Goal: Task Accomplishment & Management: Complete application form

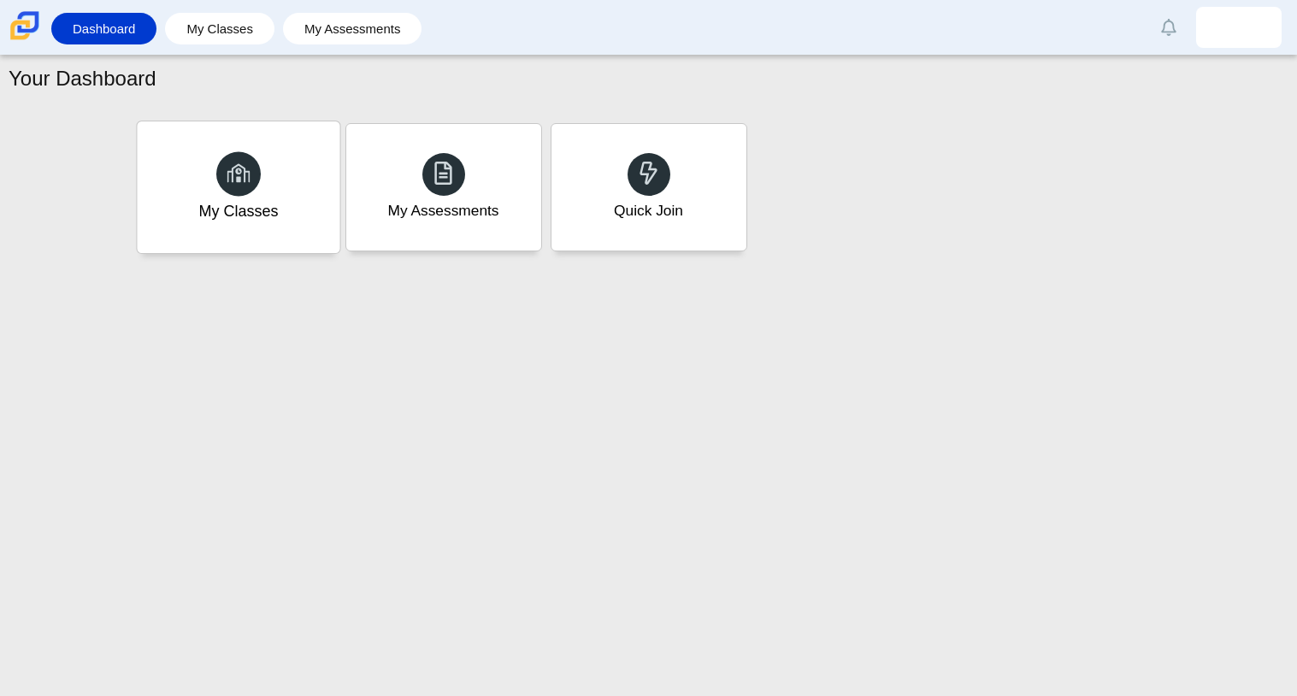
click at [267, 215] on div "My Classes" at bounding box center [238, 211] width 80 height 22
click at [609, 174] on div "Quick Join" at bounding box center [648, 187] width 203 height 132
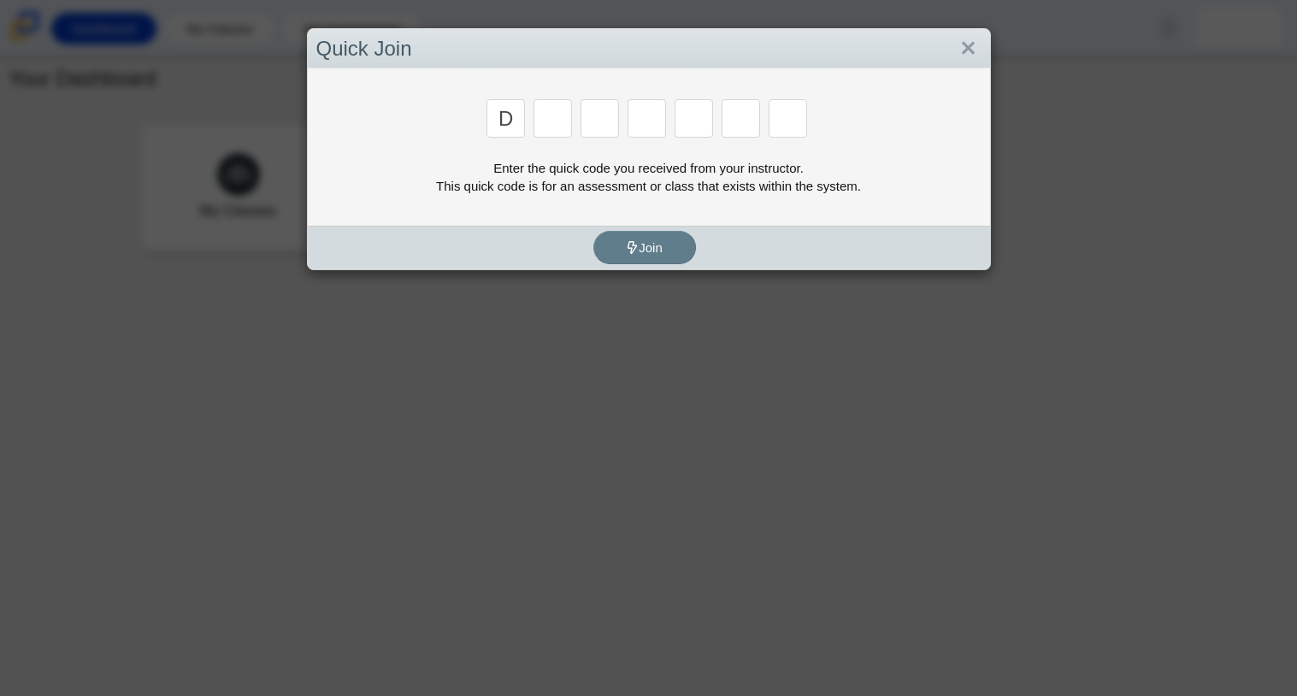
type input "d"
type input "a"
type input "w"
type input "n"
type input "a"
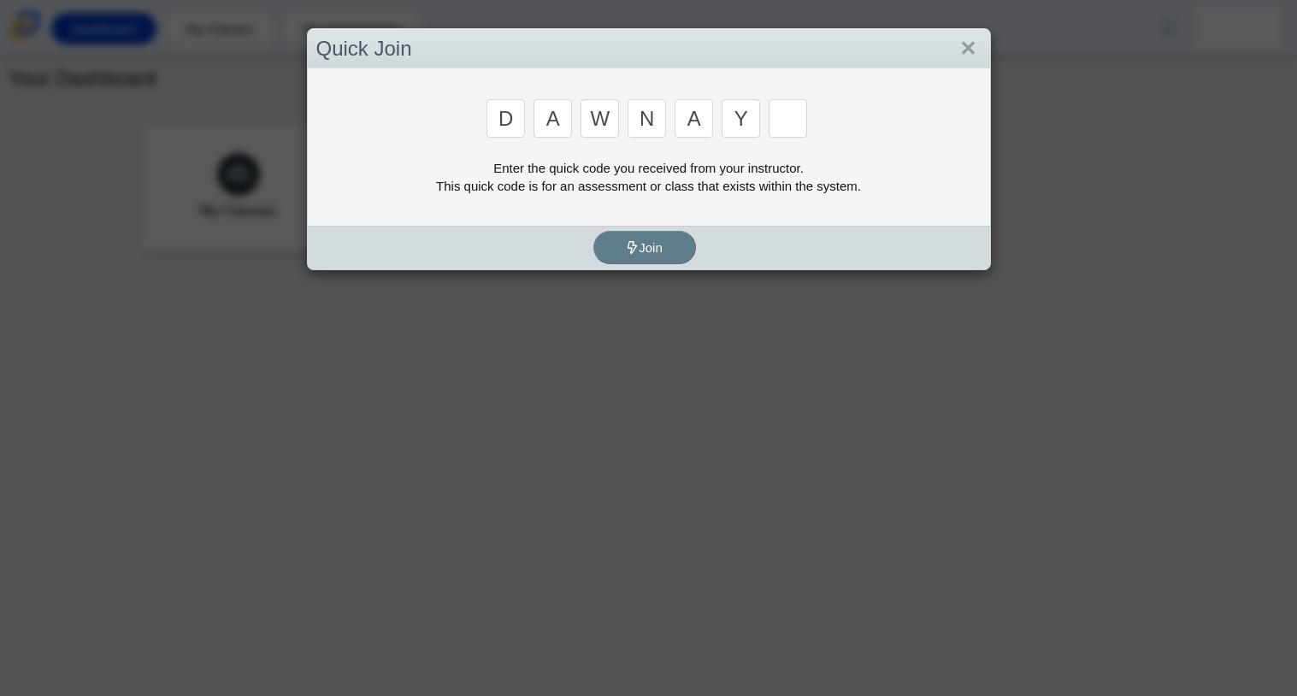
type input "y"
type input "3"
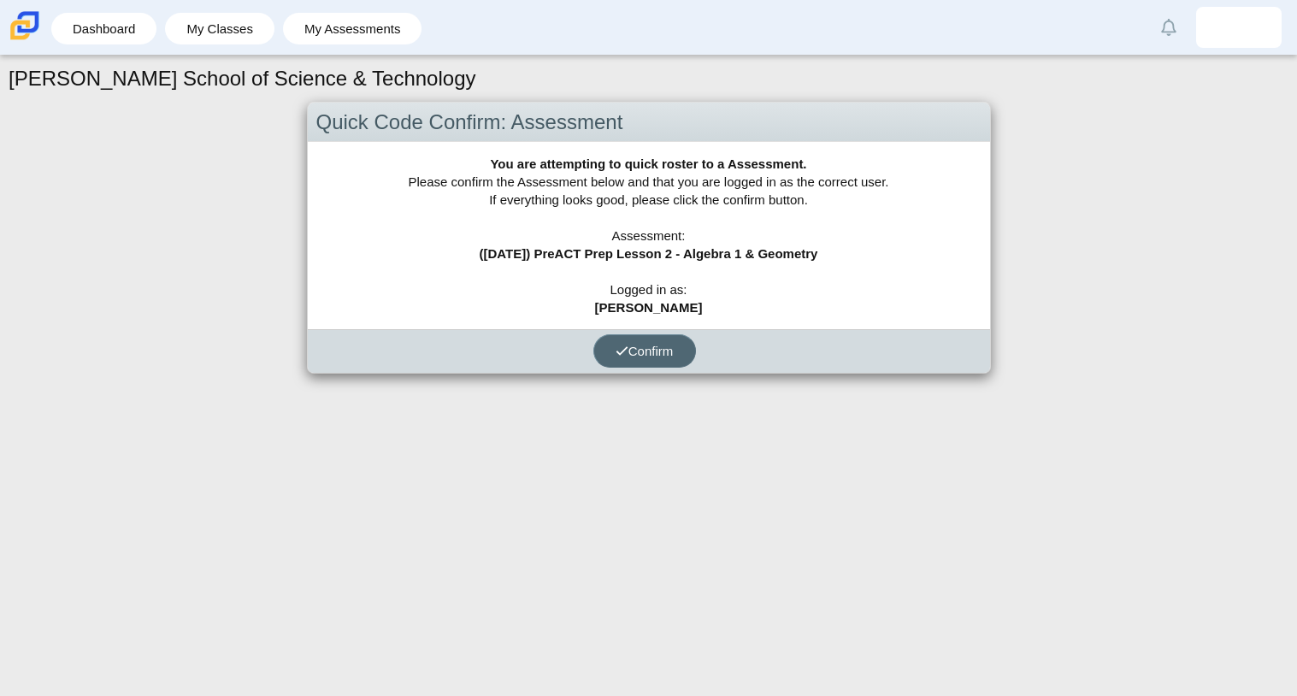
click at [608, 345] on button "Confirm" at bounding box center [644, 350] width 103 height 33
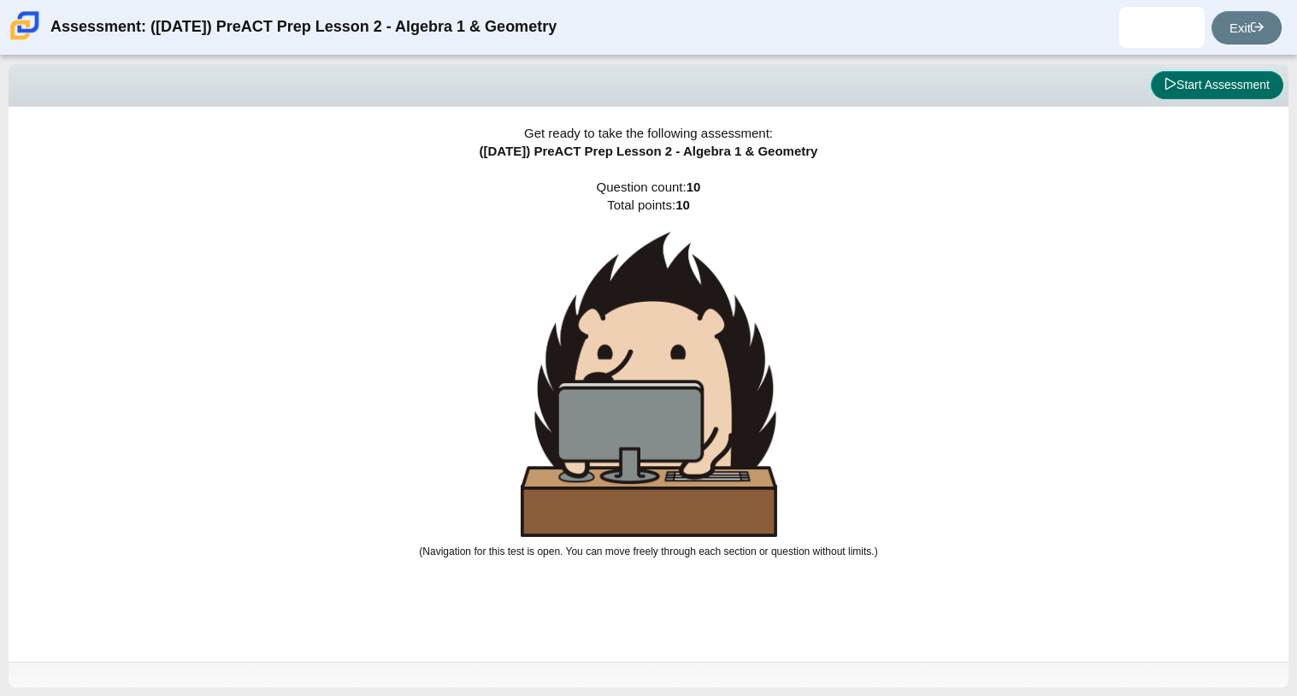
click at [1175, 74] on button "Start Assessment" at bounding box center [1217, 85] width 133 height 29
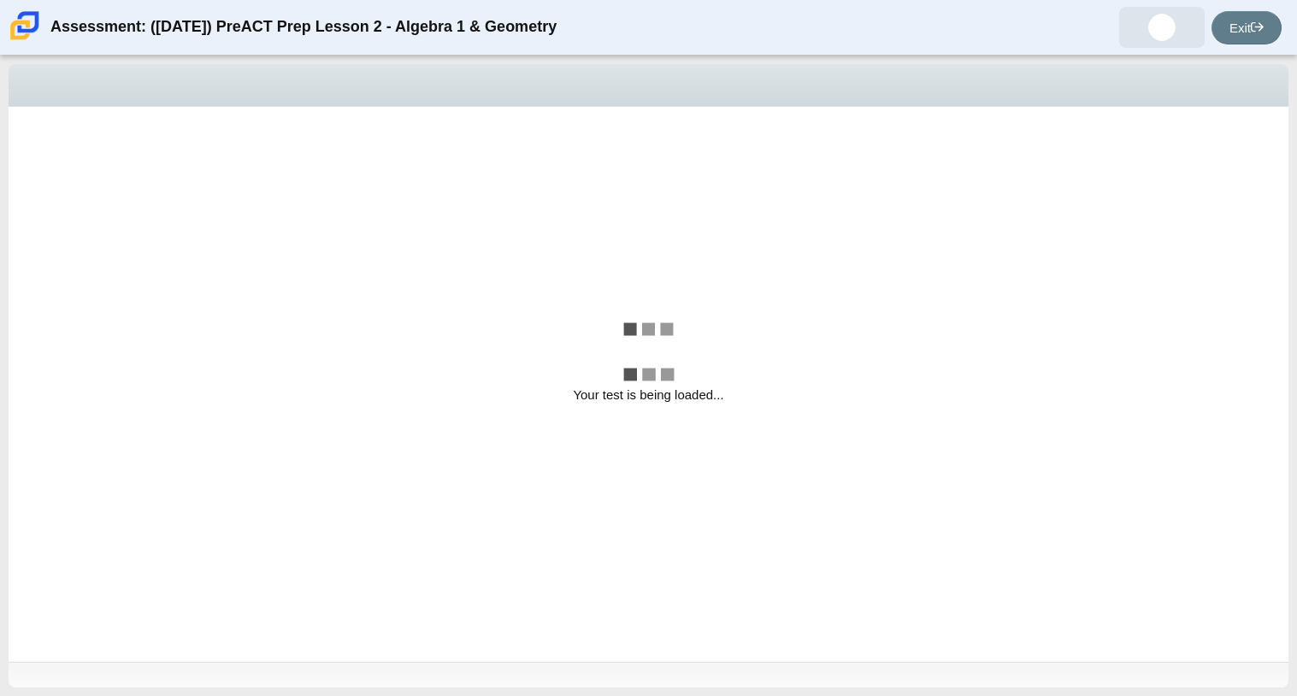
select select "210571de-36a6-4d8e-a361-ceff8ef801dc"
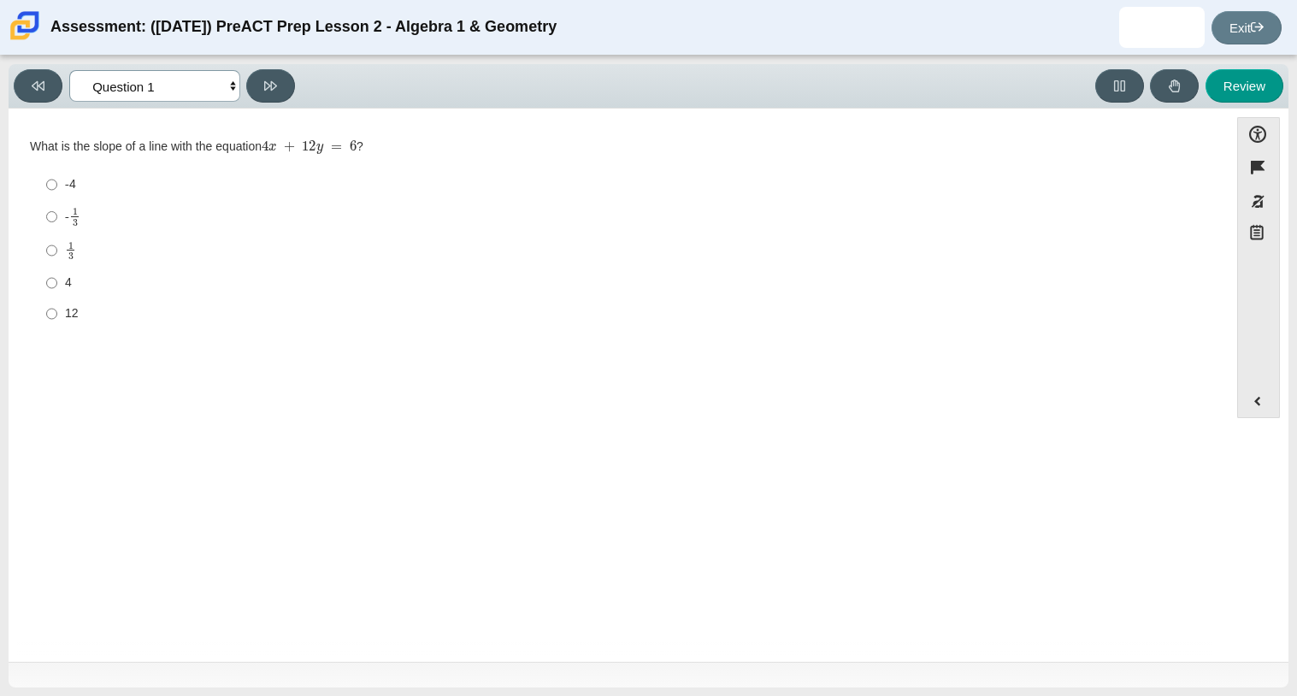
click at [193, 96] on select "Questions Question 1 Question 2 Question 3 Question 4 Question 5 Question 6 Que…" at bounding box center [154, 86] width 171 height 32
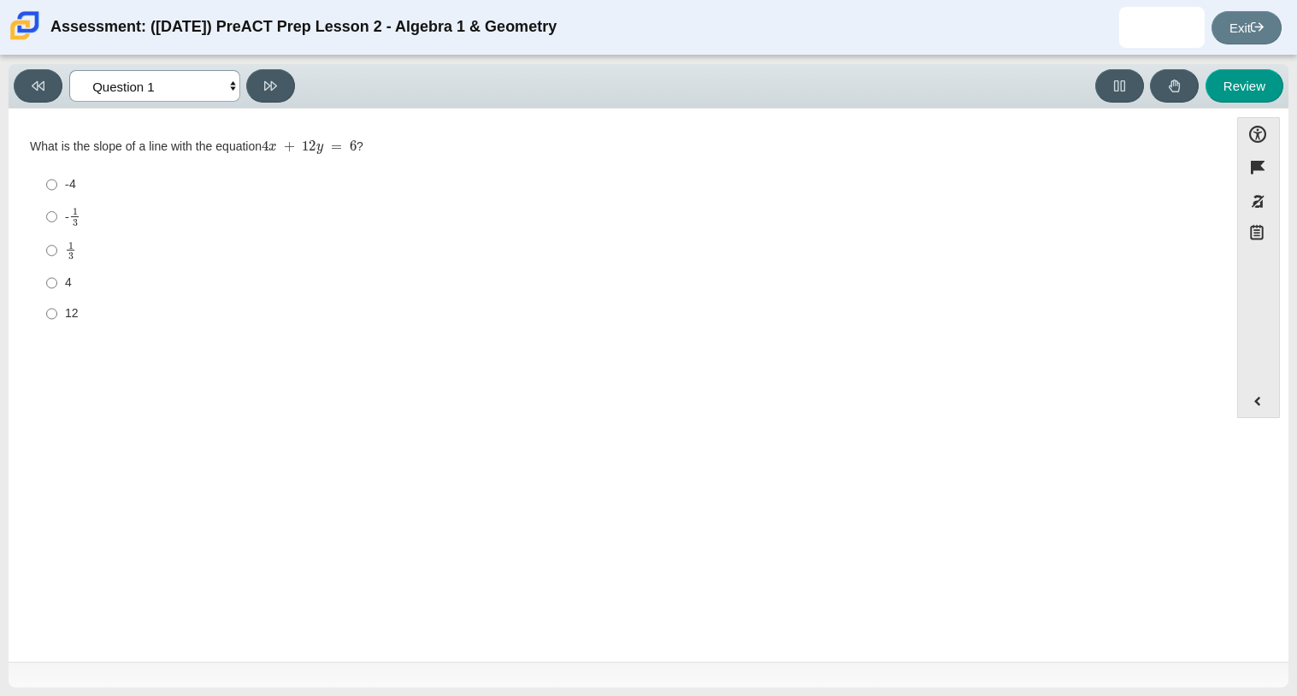
click at [193, 96] on select "Questions Question 1 Question 2 Question 3 Question 4 Question 5 Question 6 Que…" at bounding box center [154, 86] width 171 height 32
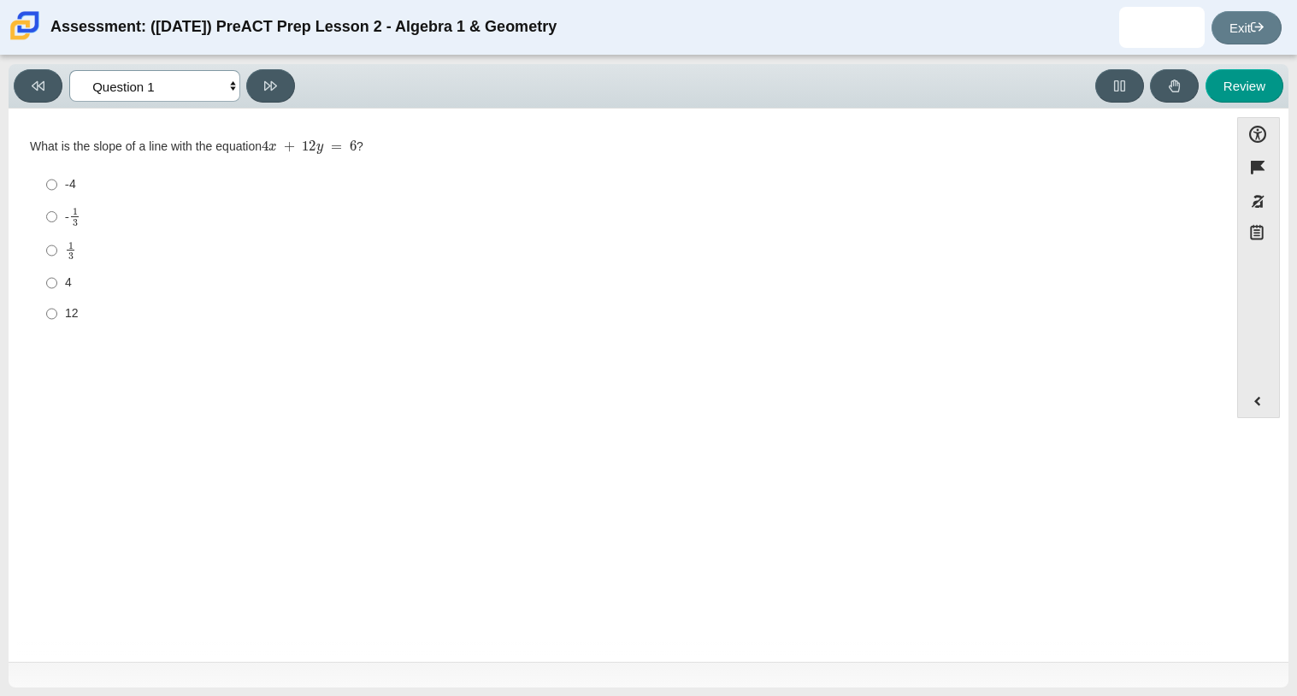
click at [193, 96] on select "Questions Question 1 Question 2 Question 3 Question 4 Question 5 Question 6 Que…" at bounding box center [154, 86] width 171 height 32
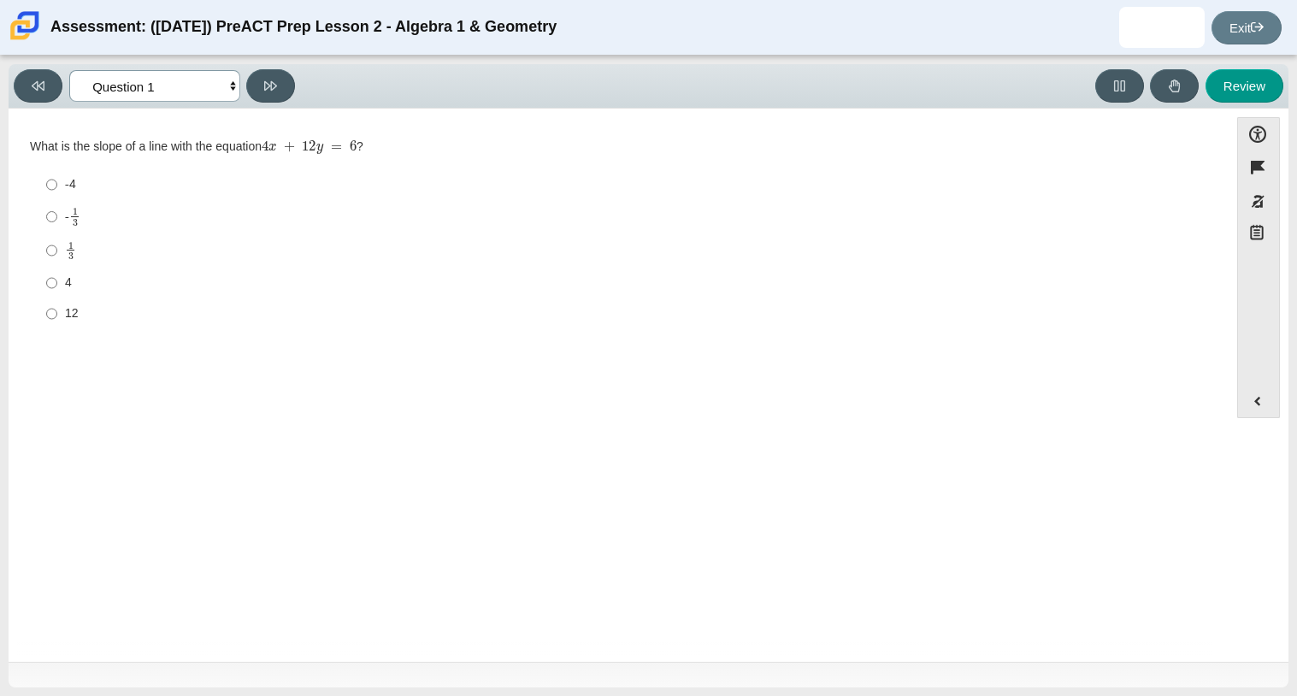
click at [193, 96] on select "Questions Question 1 Question 2 Question 3 Question 4 Question 5 Question 6 Que…" at bounding box center [154, 86] width 171 height 32
click at [180, 152] on div "What is the slope of a line with the equation 4 x + 12 y = 6 ?" at bounding box center [618, 147] width 1177 height 17
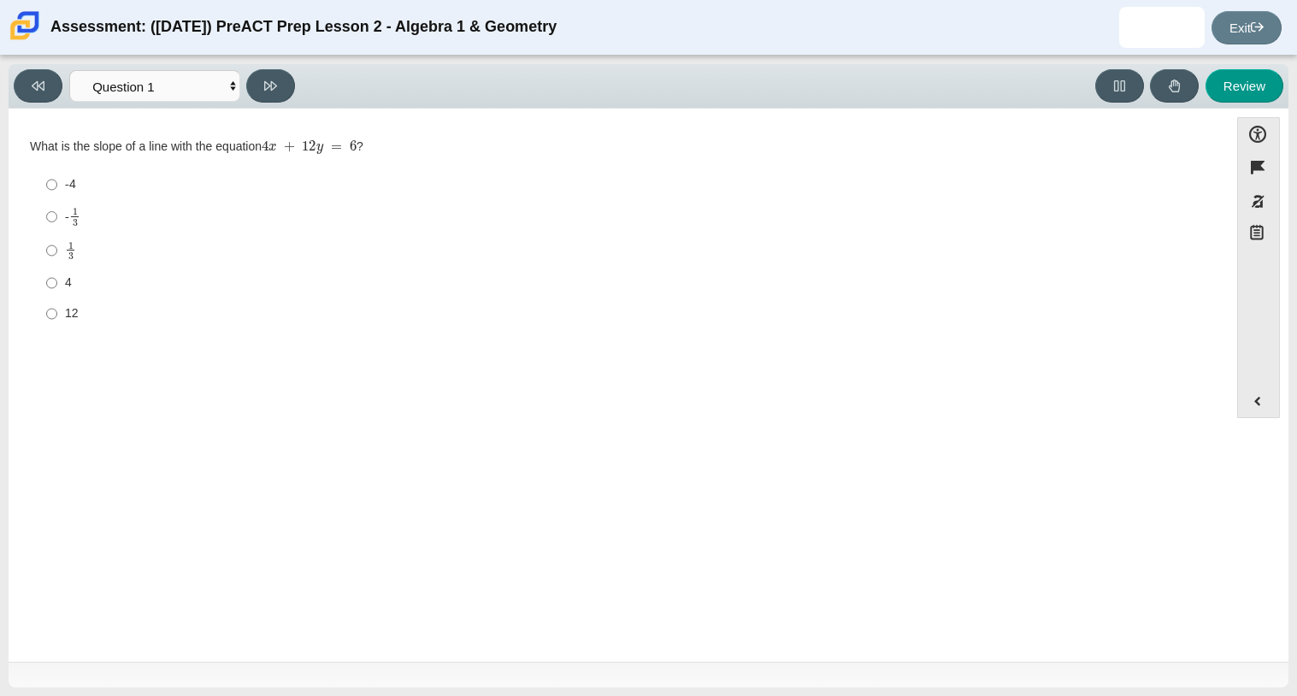
click at [180, 152] on div "What is the slope of a line with the equation 4 x + 12 y = 6 ?" at bounding box center [618, 147] width 1177 height 17
drag, startPoint x: 270, startPoint y: 144, endPoint x: 310, endPoint y: 160, distance: 42.2
click at [310, 160] on mjx-container "4 x + 12 y = 6" at bounding box center [309, 145] width 95 height 32
click at [57, 165] on div "What is the slope of a line with the equation 4 x + 12 y = 6 ? Responses -4 -4 …" at bounding box center [618, 235] width 1177 height 192
click at [53, 174] on input "-4 -4" at bounding box center [51, 184] width 11 height 31
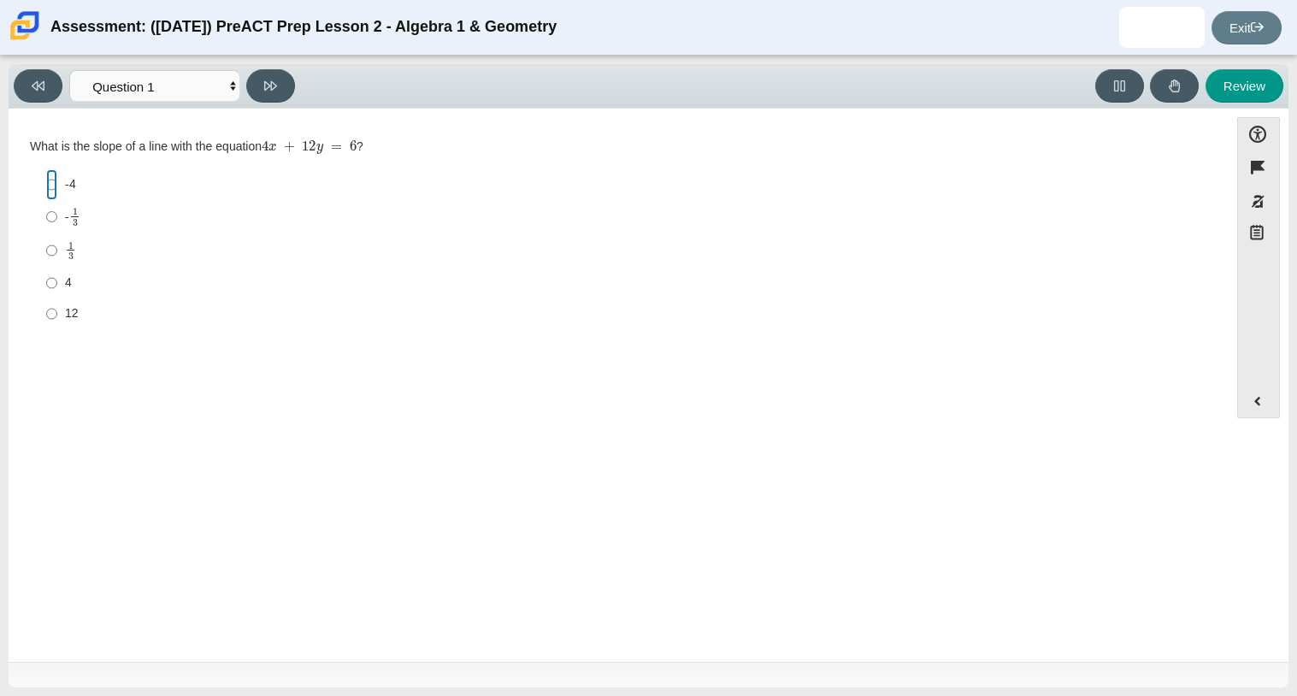
radio input "true"
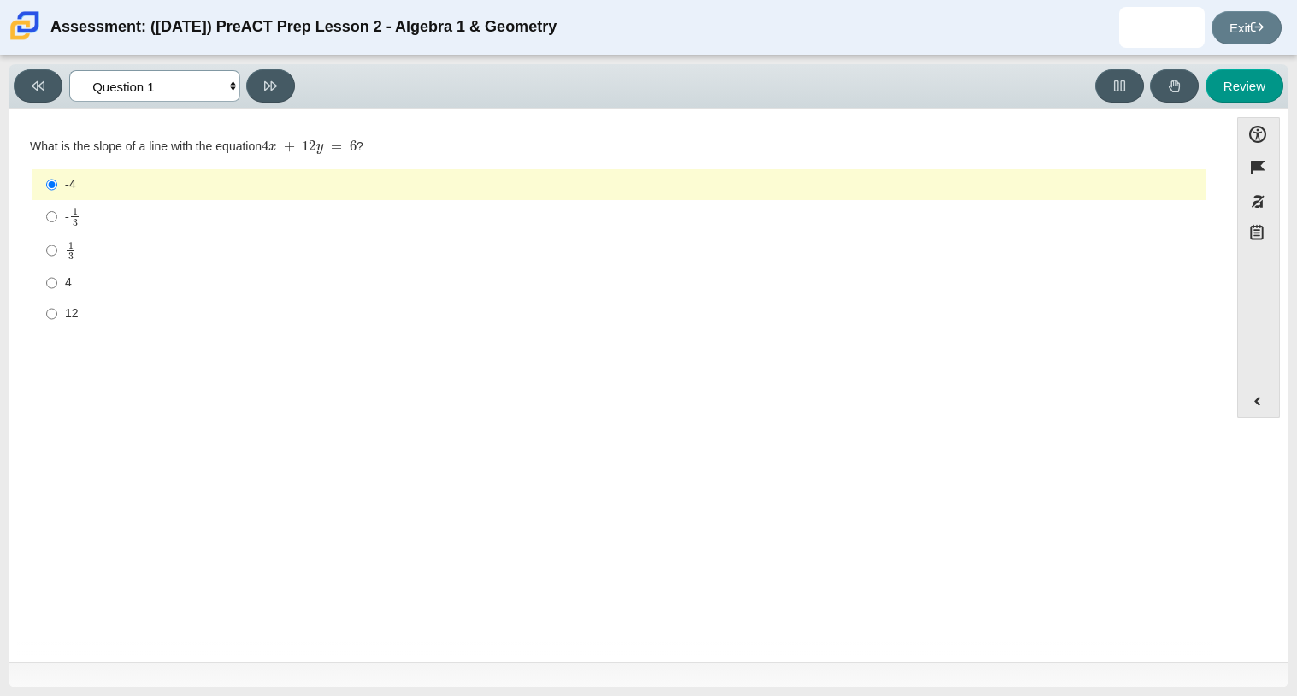
click at [127, 91] on select "Questions Question 1 Question 2 Question 3 Question 4 Question 5 Question 6 Que…" at bounding box center [154, 86] width 171 height 32
click at [177, 84] on select "Questions Question 1 Question 2 Question 3 Question 4 Question 5 Question 6 Que…" at bounding box center [154, 86] width 171 height 32
click at [262, 80] on button at bounding box center [270, 85] width 49 height 33
select select "97f4f5fa-a52e-4fed-af51-565bfcdf47cb"
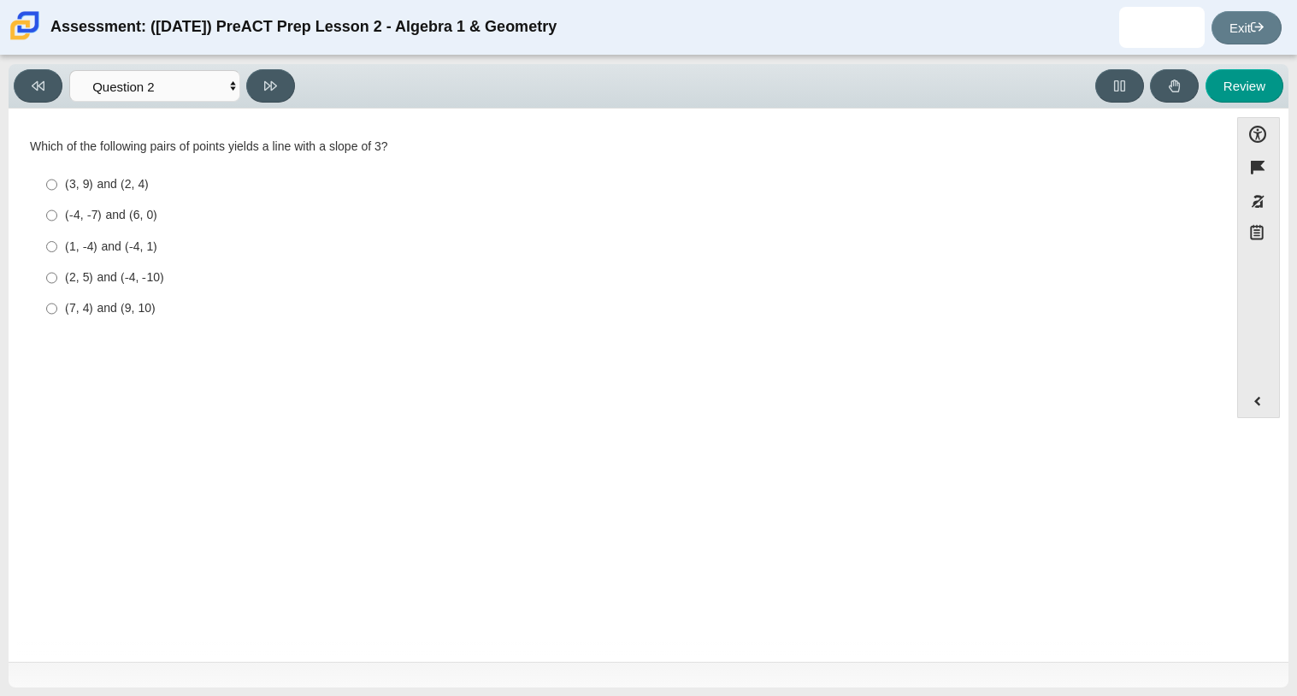
click at [151, 179] on div "(3, 9) and (2, 4)" at bounding box center [632, 184] width 1134 height 17
click at [57, 179] on input "(3, 9) and (2, 4) (3, 9) and (2, 4)" at bounding box center [51, 184] width 11 height 31
radio input "true"
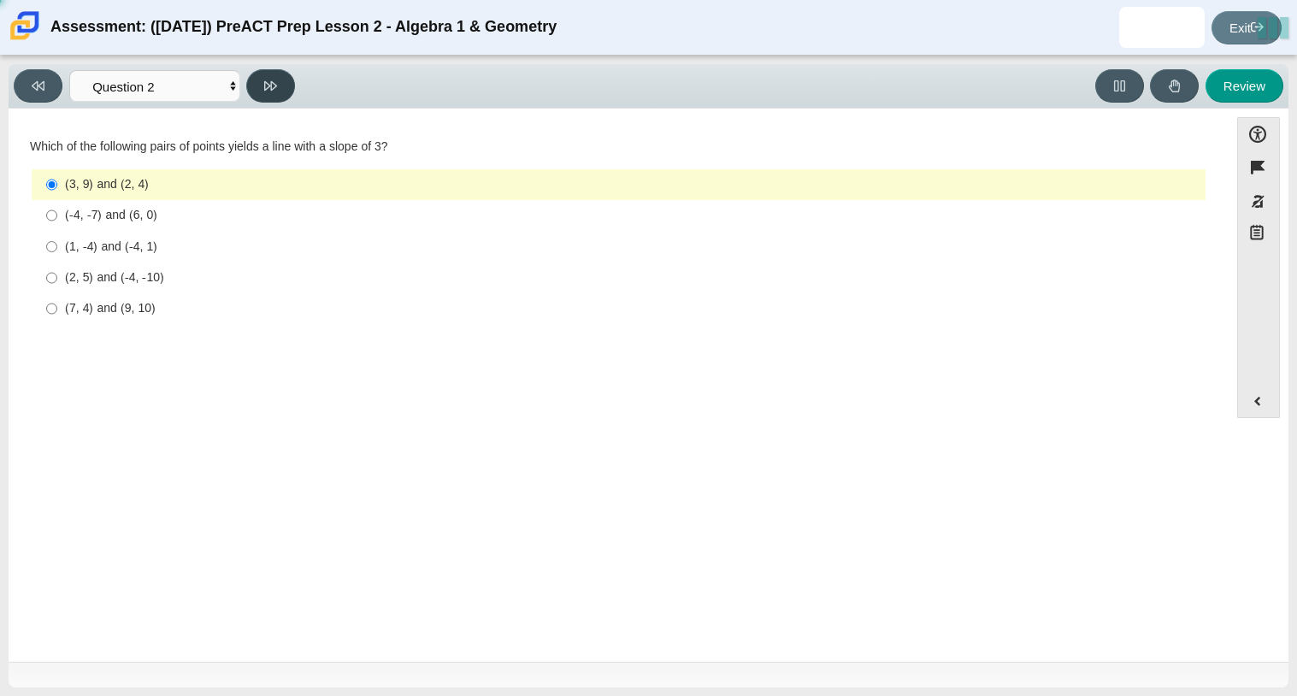
click at [256, 95] on button at bounding box center [270, 85] width 49 height 33
select select "489dcffd-4e6a-49cf-a9d6-ad1d4a911a4e"
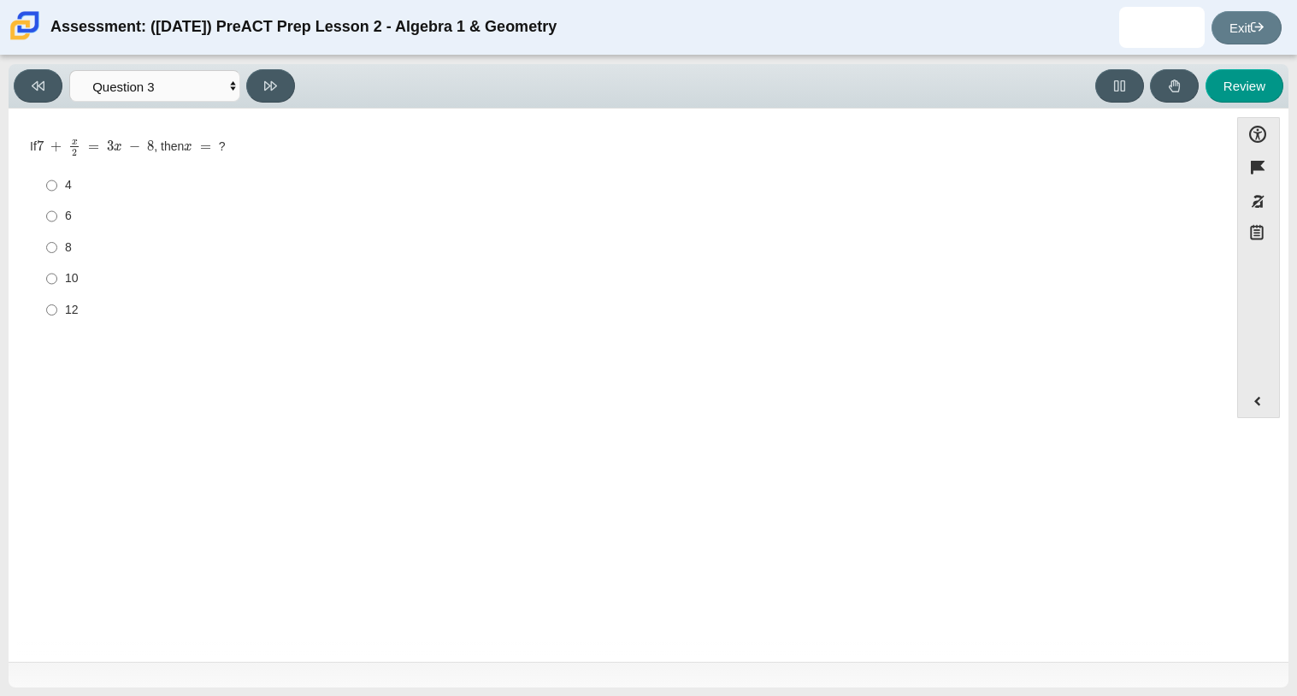
click at [171, 202] on label "6 6" at bounding box center [619, 216] width 1171 height 31
click at [57, 202] on input "6 6" at bounding box center [51, 216] width 11 height 31
radio input "true"
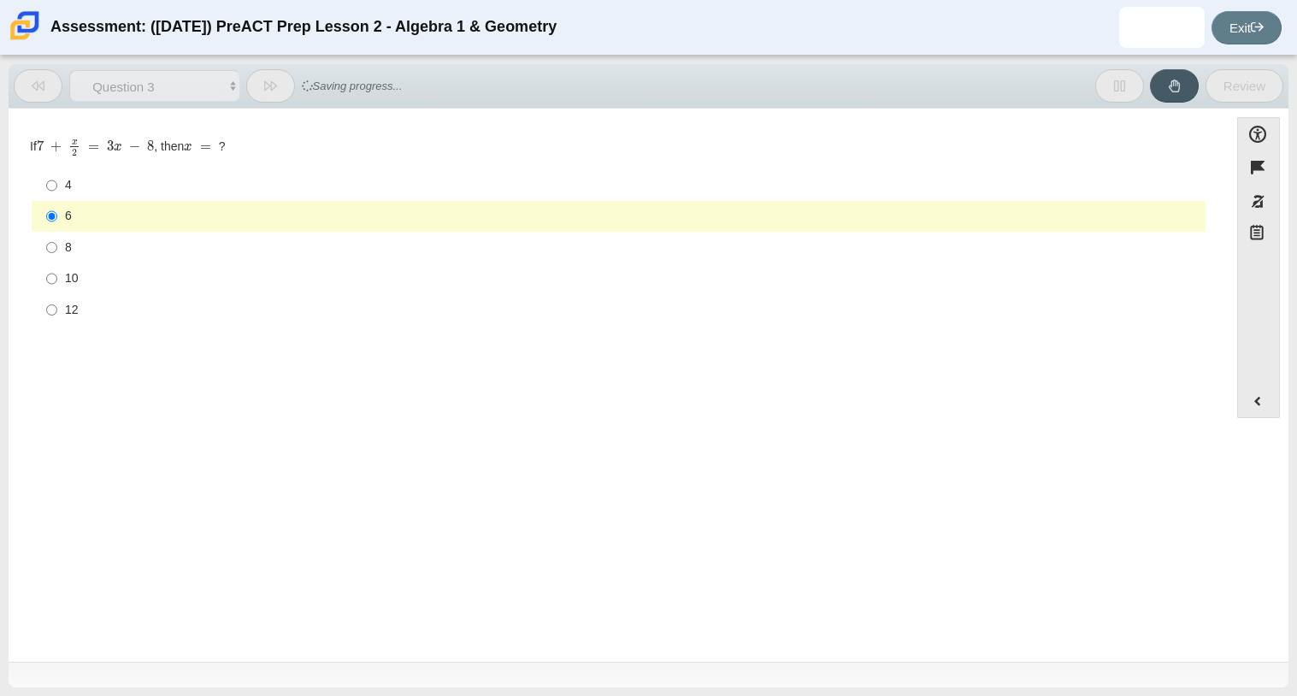
click at [173, 195] on label "4 4" at bounding box center [619, 185] width 1171 height 31
click at [57, 195] on input "4 4" at bounding box center [51, 185] width 11 height 31
radio input "true"
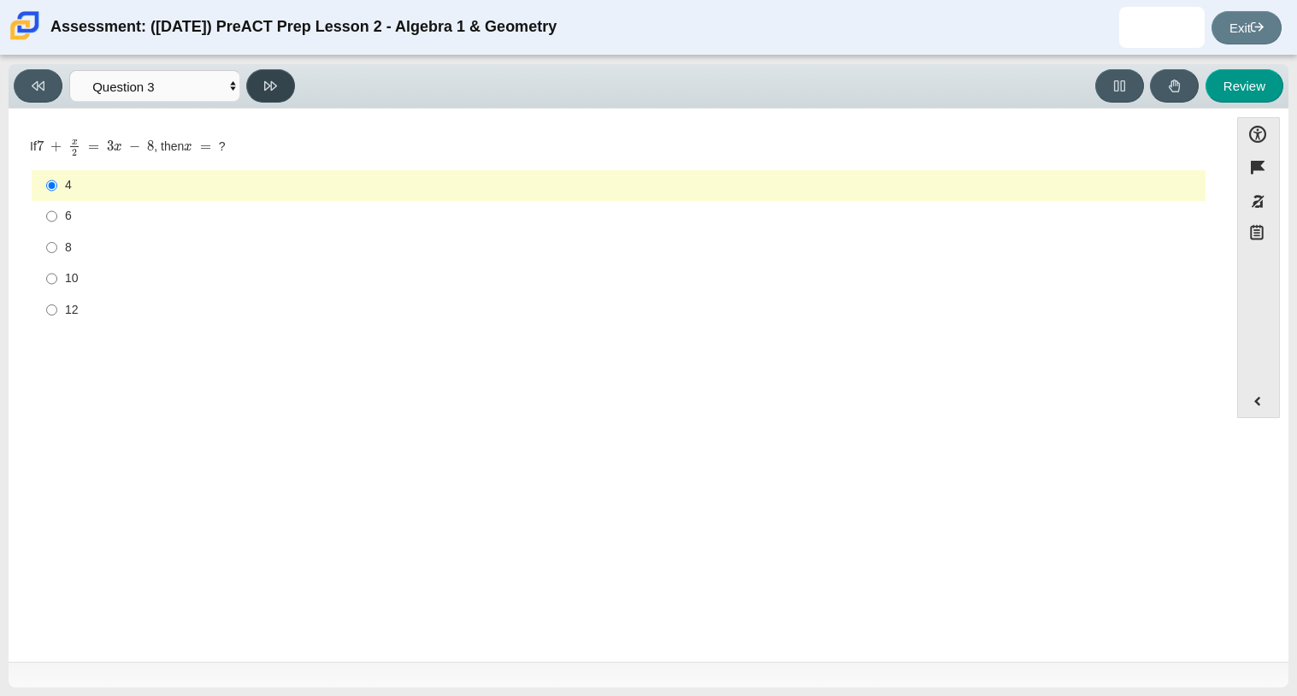
click at [265, 69] on button at bounding box center [270, 85] width 49 height 33
select select "14773eaf-2ca1-47ae-afe7-a624a56f34b3"
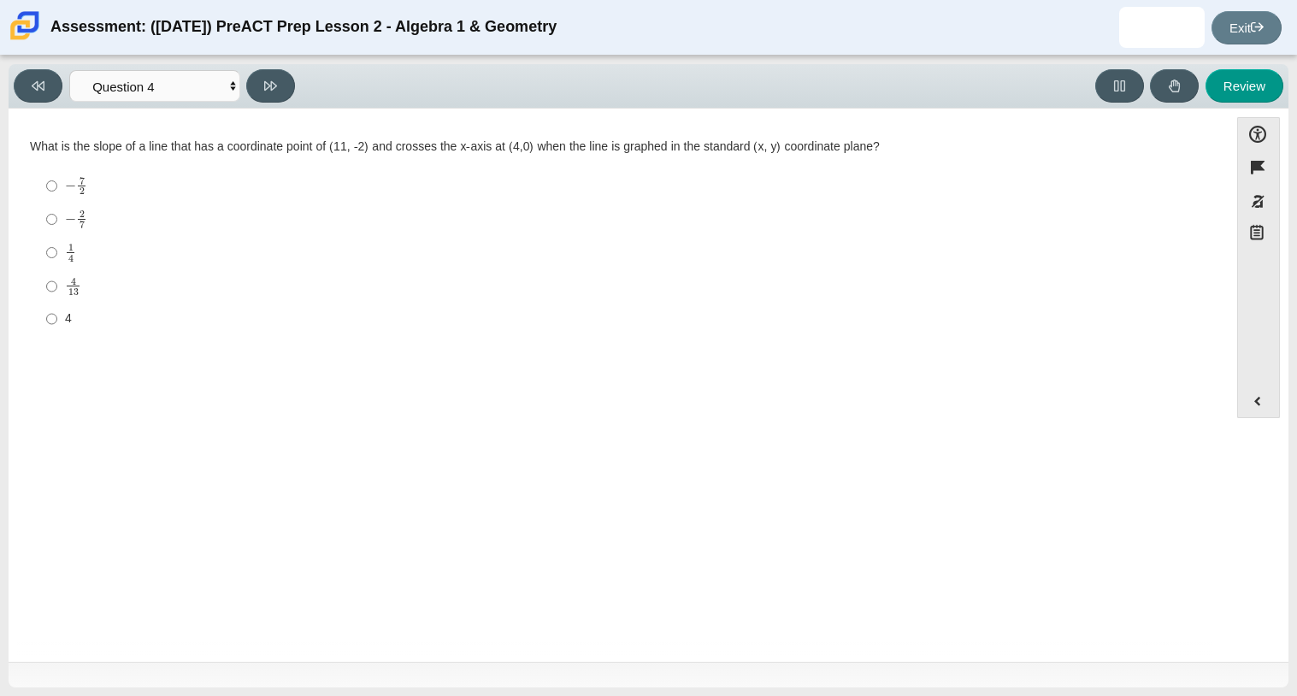
click at [80, 185] on mjx-dtable "Assessment items" at bounding box center [82, 189] width 5 height 9
click at [57, 184] on input "− 7 2 negative 7 halves" at bounding box center [51, 185] width 11 height 33
radio input "true"
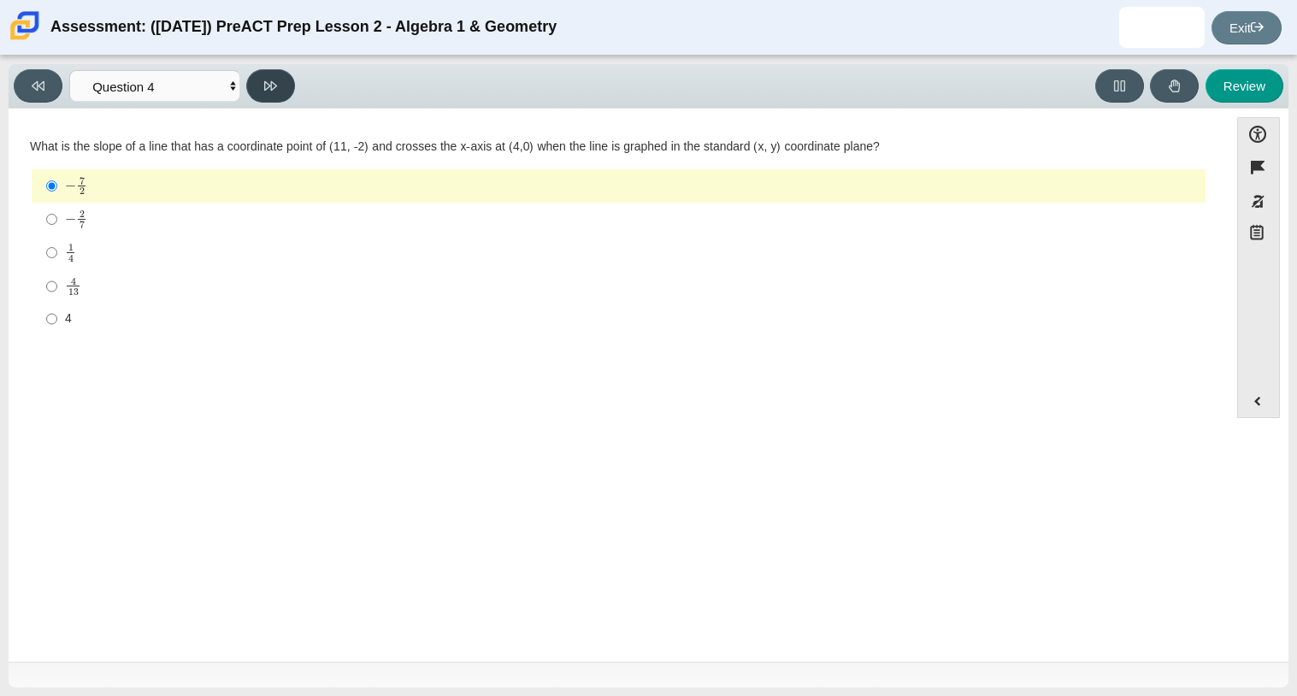
click at [292, 93] on button at bounding box center [270, 85] width 49 height 33
select select "bbf5d072-3e0b-44c4-9a12-6e7c9033f65b"
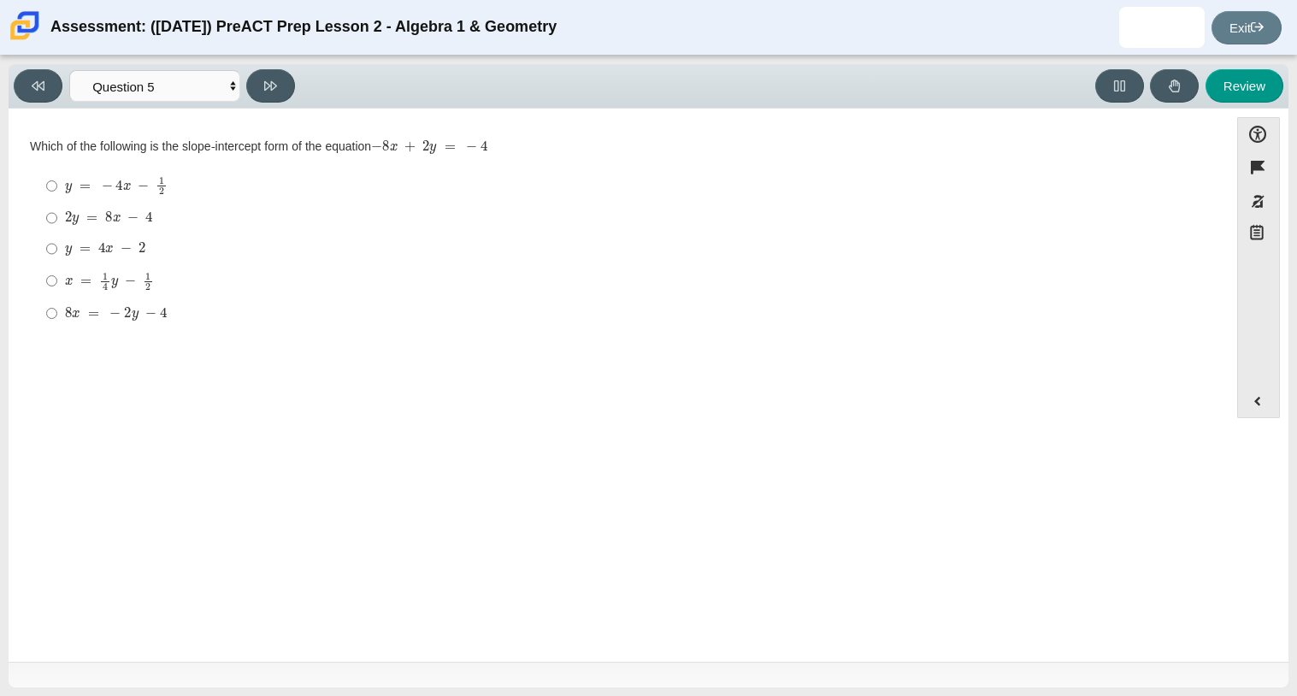
click at [135, 185] on mjx-math "Assessment items" at bounding box center [116, 185] width 103 height 19
click at [57, 185] on input "y = − 4 x − 1 2 y = − 4 x − 1 2" at bounding box center [51, 185] width 11 height 33
radio input "true"
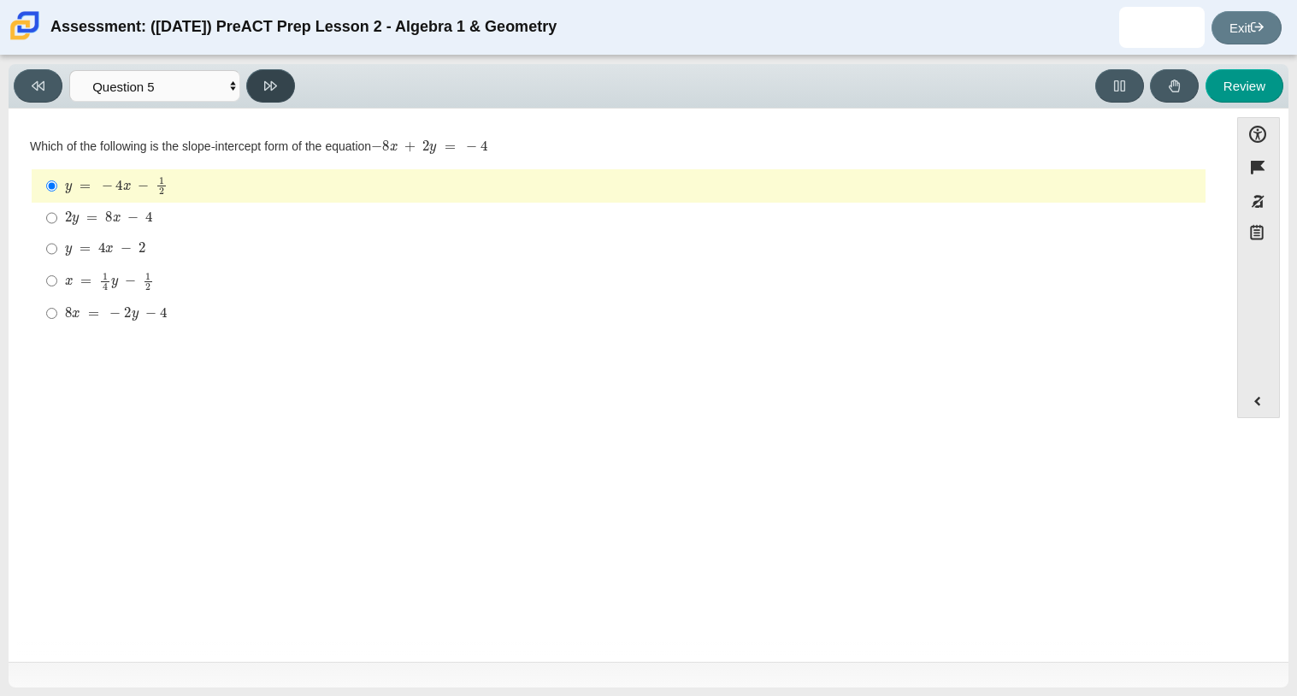
click at [254, 80] on button at bounding box center [270, 85] width 49 height 33
select select "ce81fe10-bf29-4b5e-8bd7-4f47f2fed4d8"
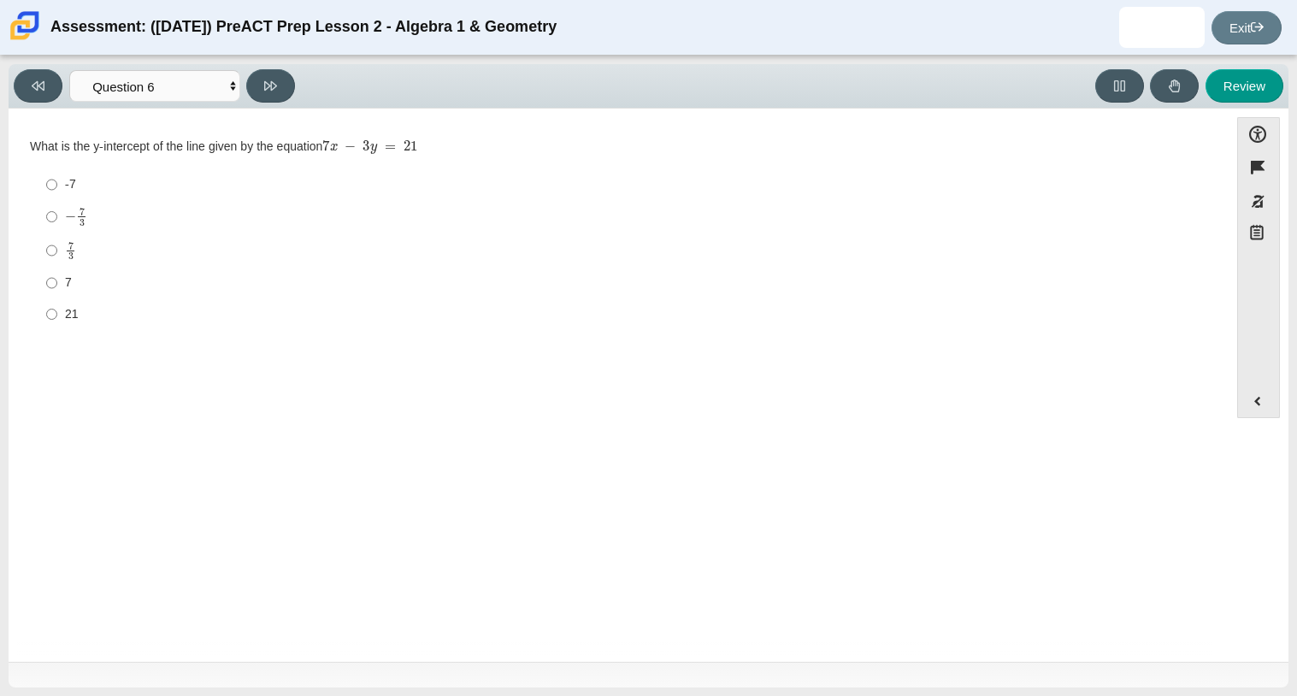
click at [175, 193] on label "-7 -7" at bounding box center [619, 184] width 1171 height 31
click at [57, 193] on input "-7 -7" at bounding box center [51, 184] width 11 height 31
radio input "true"
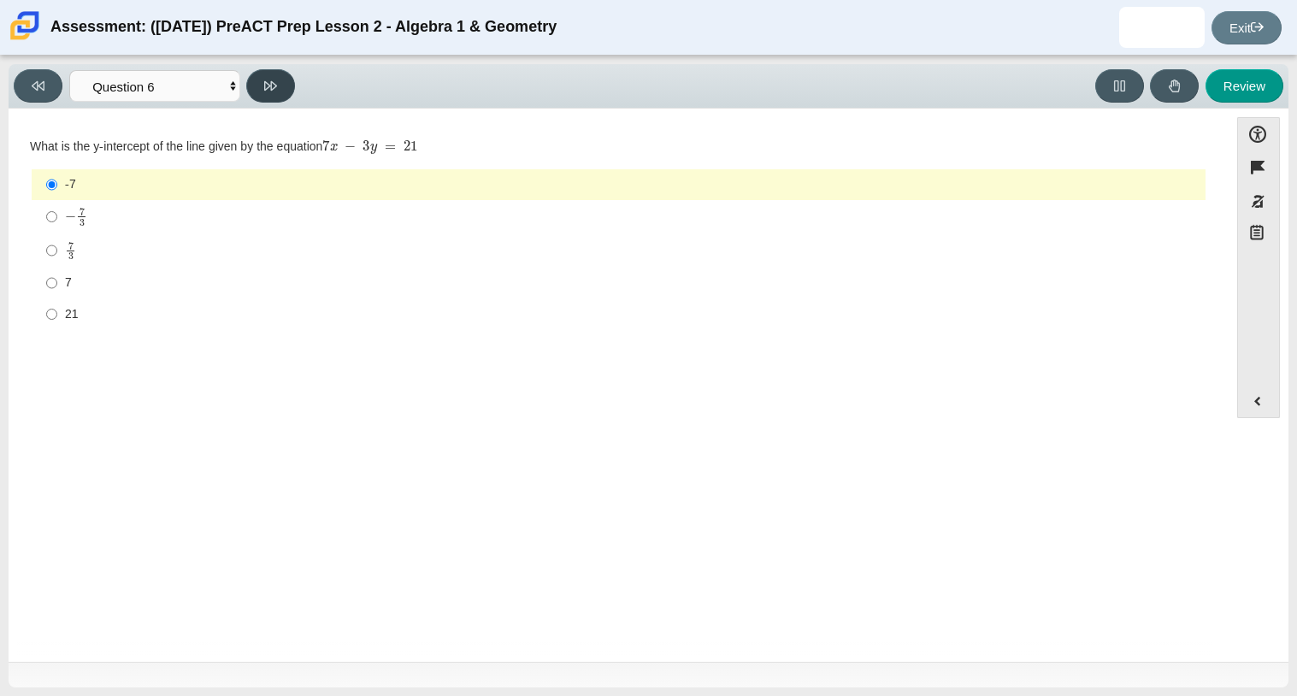
click at [279, 92] on button at bounding box center [270, 85] width 49 height 33
select select "89427bb7-e313-4f00-988f-8b8255897029"
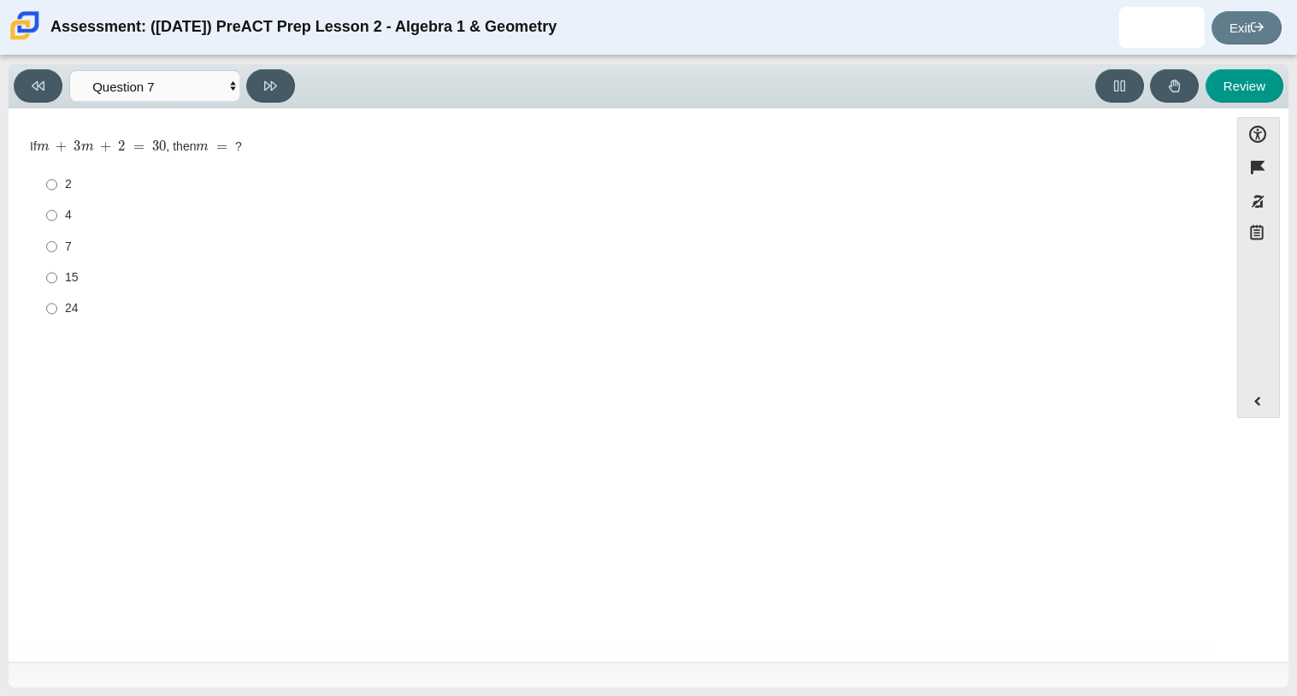
click at [68, 186] on div "2" at bounding box center [632, 184] width 1134 height 17
click at [57, 186] on input "2 2" at bounding box center [51, 184] width 11 height 31
radio input "true"
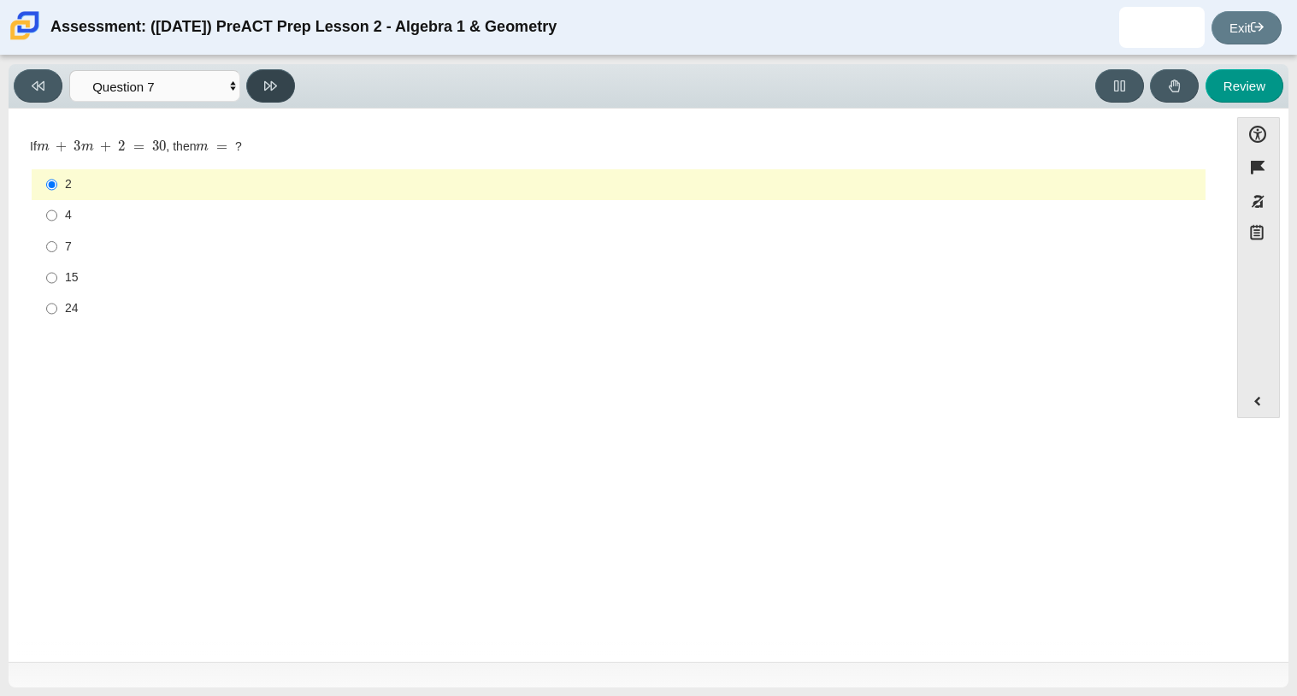
click at [280, 77] on button at bounding box center [270, 85] width 49 height 33
select select "ec95ace6-bebc-42b8-9428-40567494d4da"
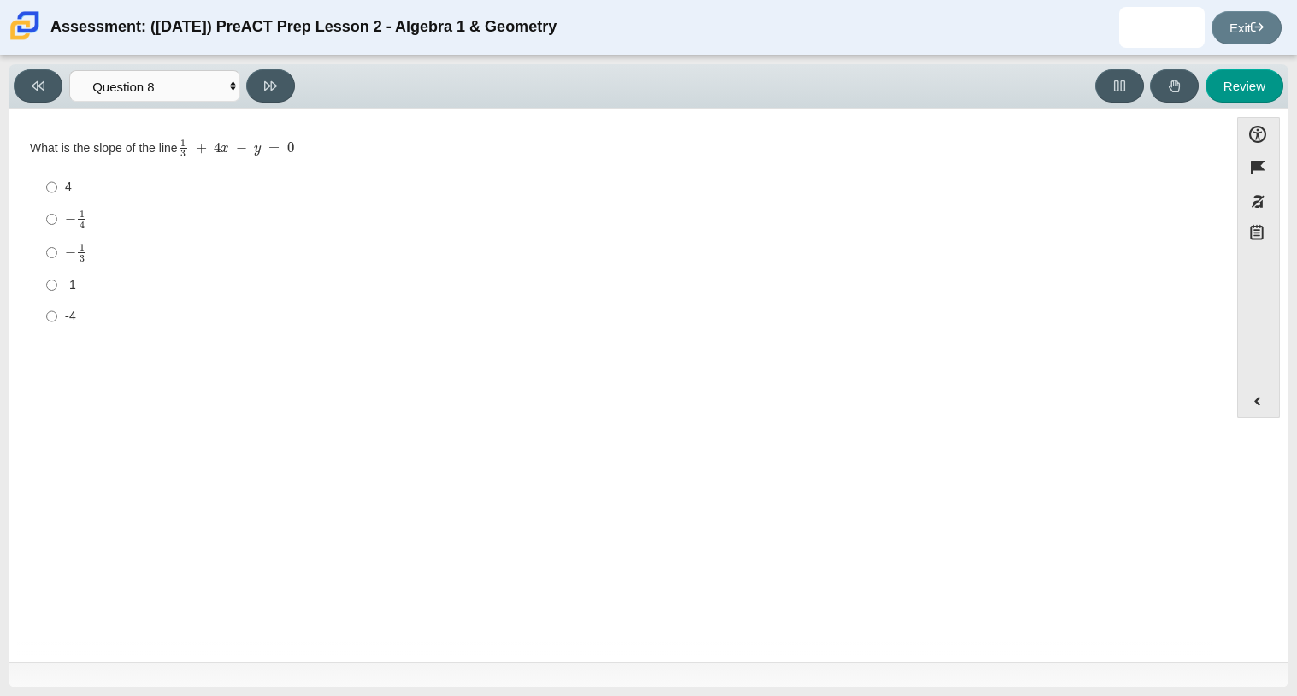
click at [151, 191] on div "4" at bounding box center [632, 187] width 1134 height 17
click at [57, 191] on input "4 4" at bounding box center [51, 187] width 11 height 31
radio input "true"
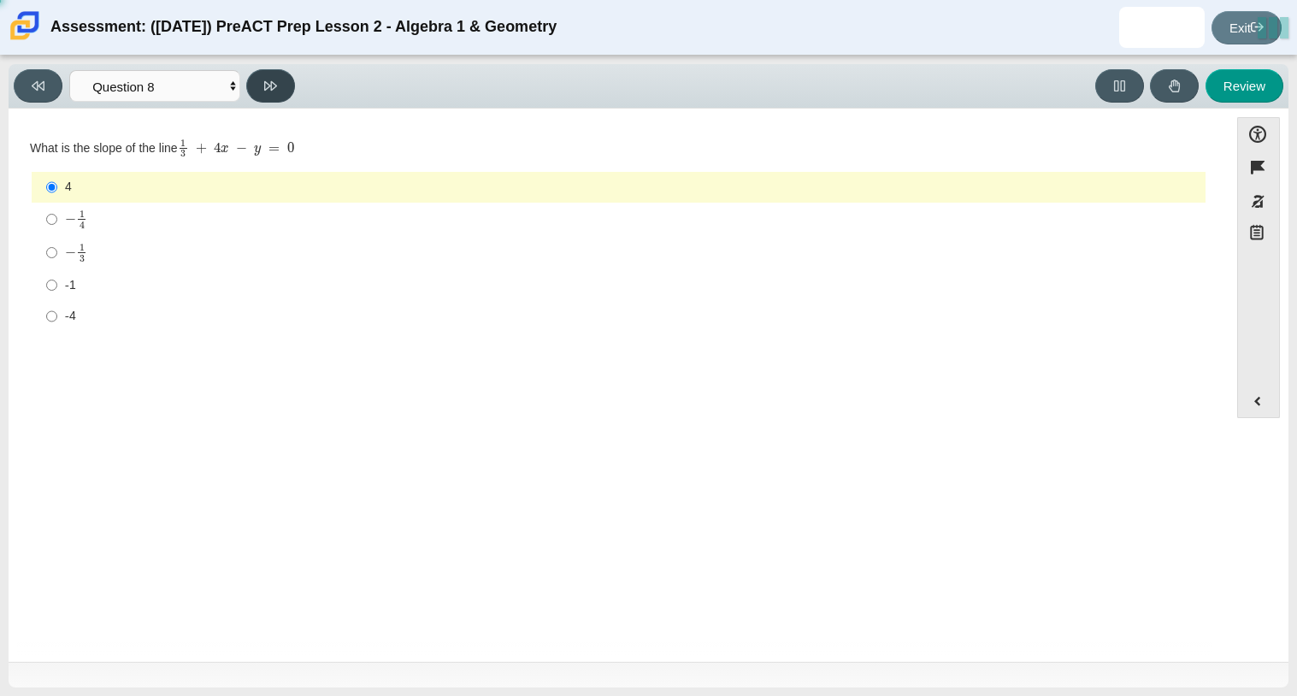
click at [292, 91] on button at bounding box center [270, 85] width 49 height 33
select select "96b71634-eacb-4f7e-8aef-411727d9bcba"
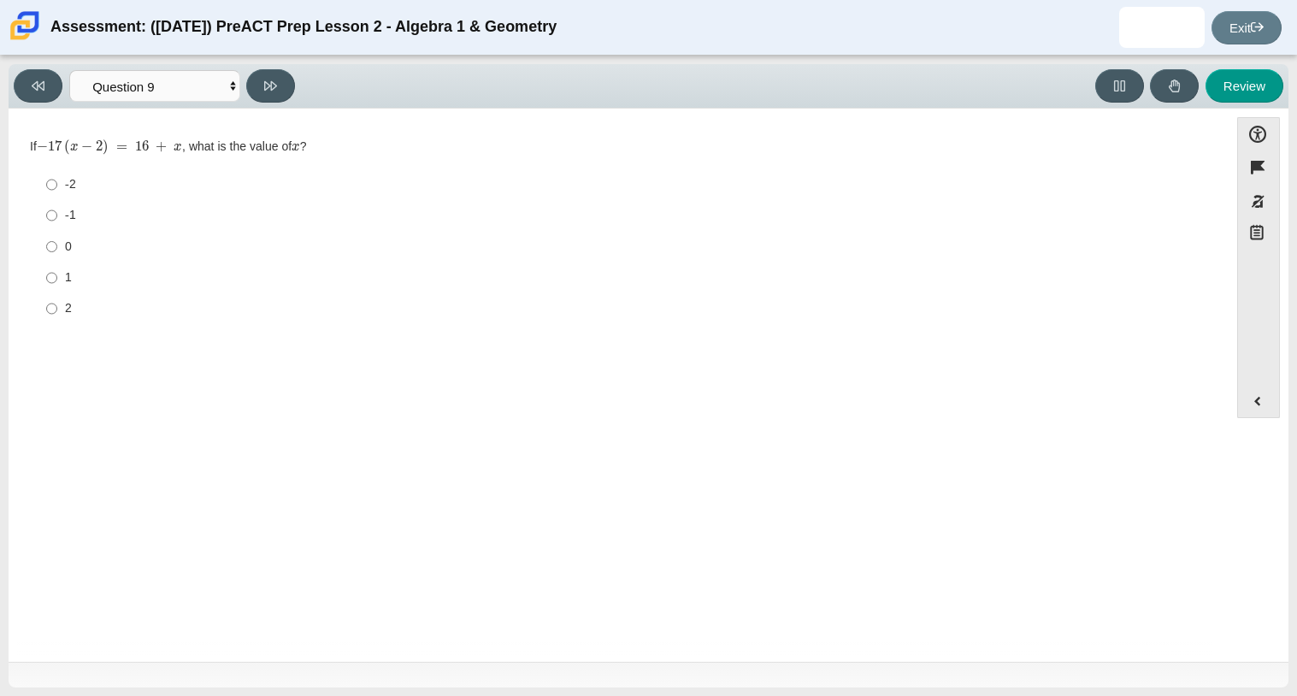
click at [156, 192] on div "-2" at bounding box center [632, 184] width 1134 height 17
click at [57, 192] on input "-2 -2" at bounding box center [51, 184] width 11 height 31
radio input "true"
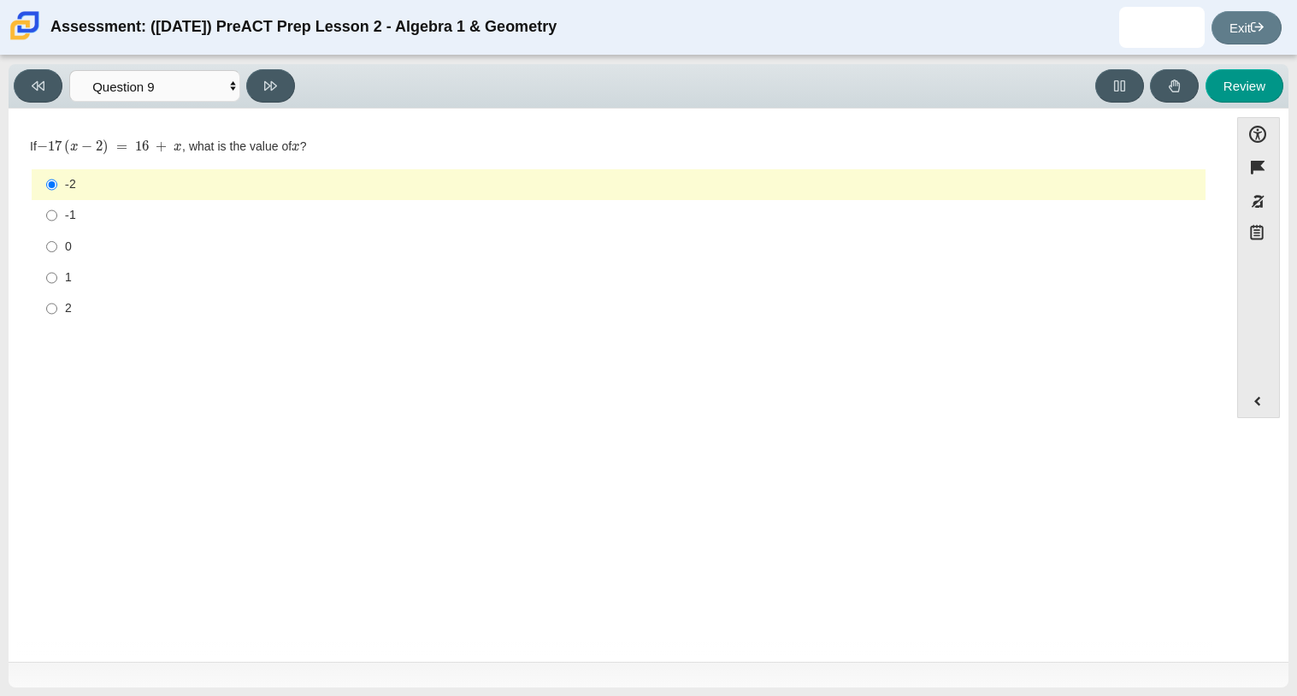
click at [270, 66] on div "Viewing Question 9 of 10 in Pacing Mode Questions Question 1 Question 2 Questio…" at bounding box center [649, 86] width 1280 height 44
click at [262, 75] on button at bounding box center [270, 85] width 49 height 33
select select "ed62e223-81bd-4cbf-ab48-ab975844bd1f"
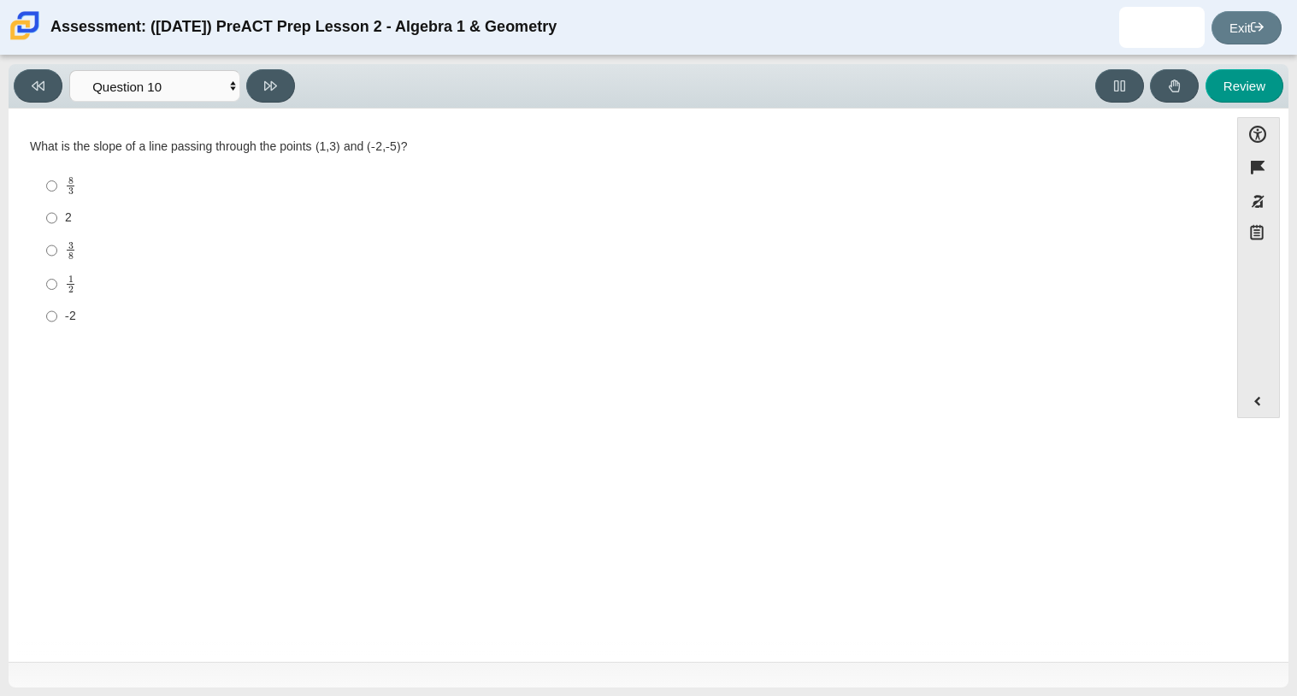
click at [131, 197] on label "8 3 8 thirds" at bounding box center [619, 185] width 1171 height 33
click at [57, 197] on input "8 3 8 thirds" at bounding box center [51, 185] width 11 height 33
radio input "true"
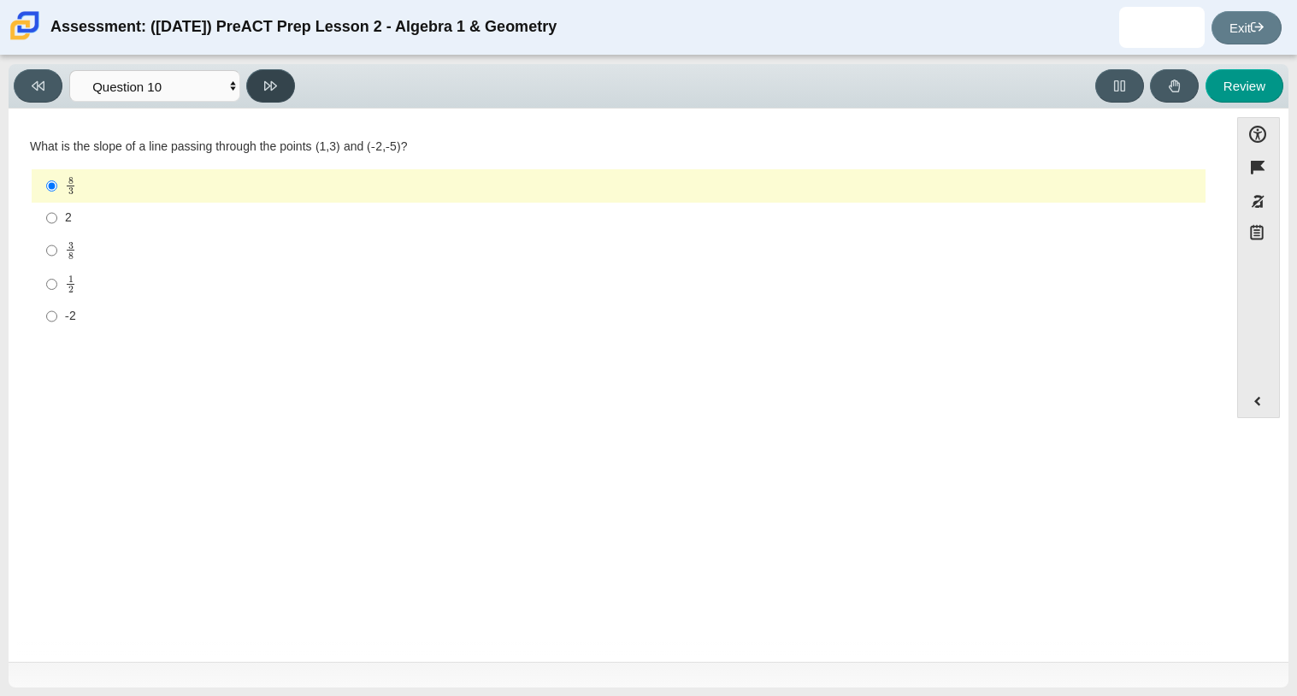
click at [262, 69] on button at bounding box center [270, 85] width 49 height 33
select select "review"
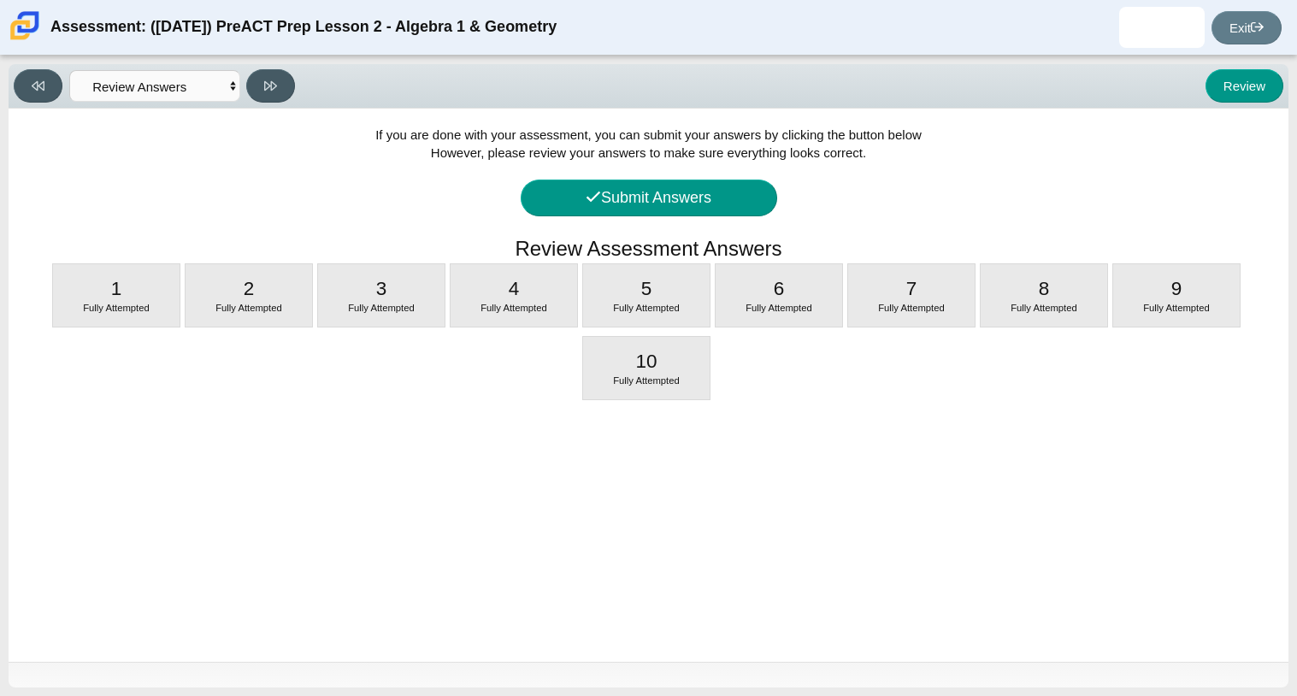
click at [558, 175] on div "If you are done with your assessment, you can submit your answers by clicking t…" at bounding box center [649, 385] width 1280 height 553
click at [562, 186] on button "Submit Answers" at bounding box center [649, 198] width 257 height 37
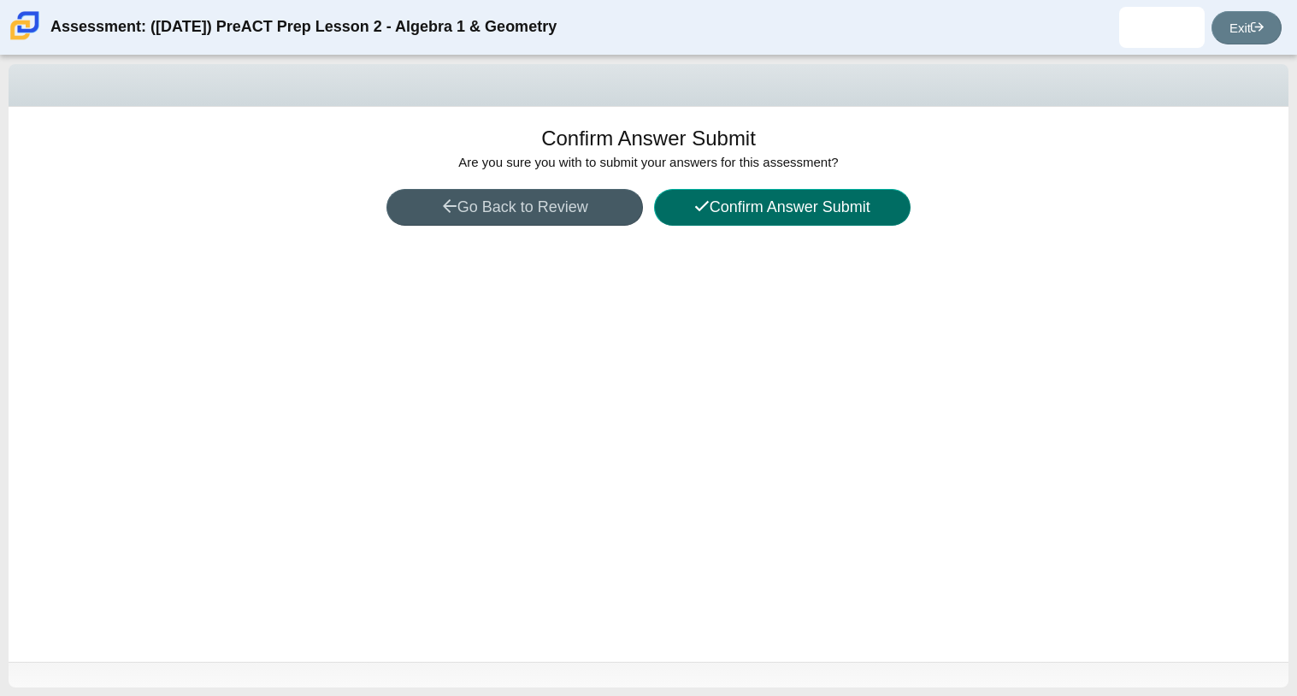
click at [718, 209] on button "Confirm Answer Submit" at bounding box center [782, 207] width 257 height 37
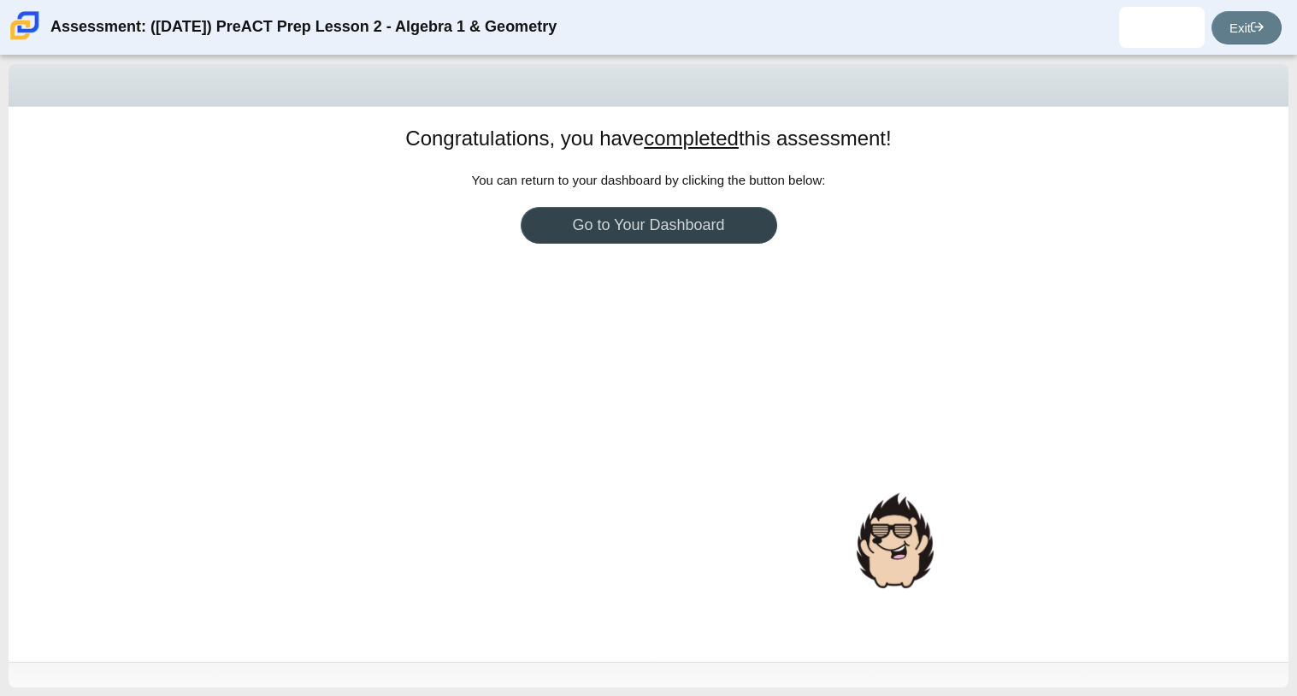
click at [712, 219] on link "Go to Your Dashboard" at bounding box center [649, 225] width 257 height 37
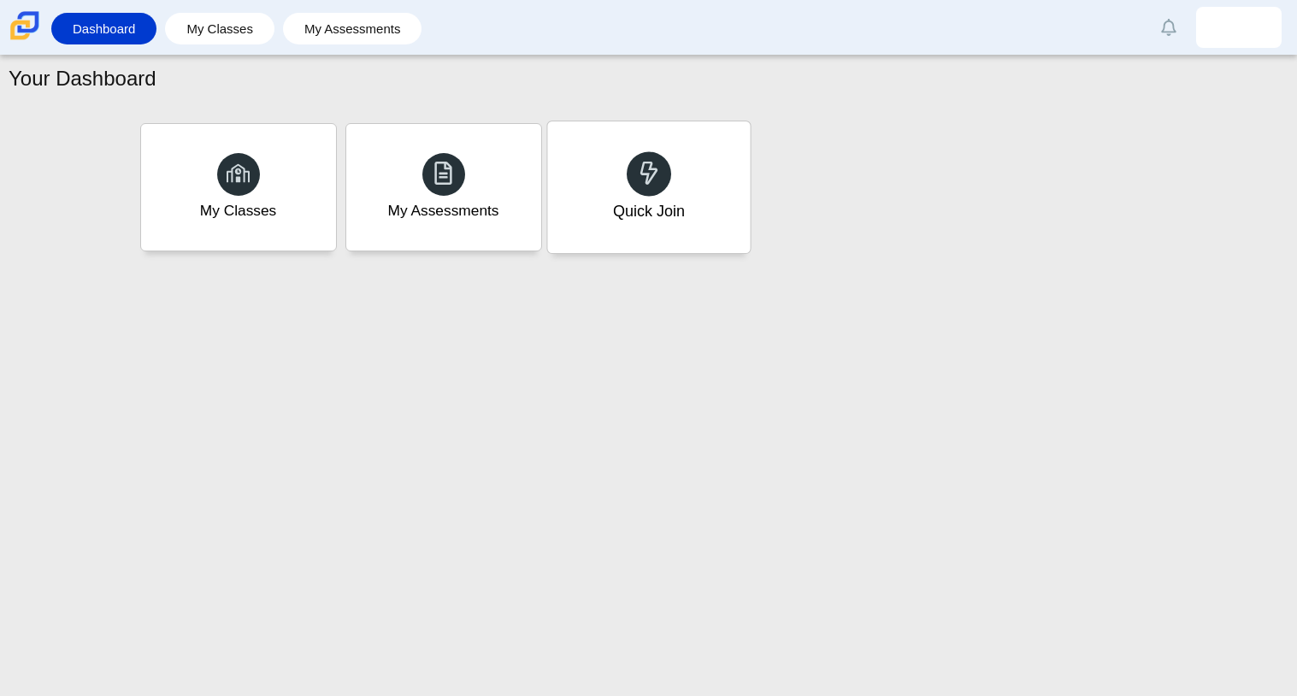
click at [603, 156] on div "Quick Join" at bounding box center [648, 187] width 203 height 132
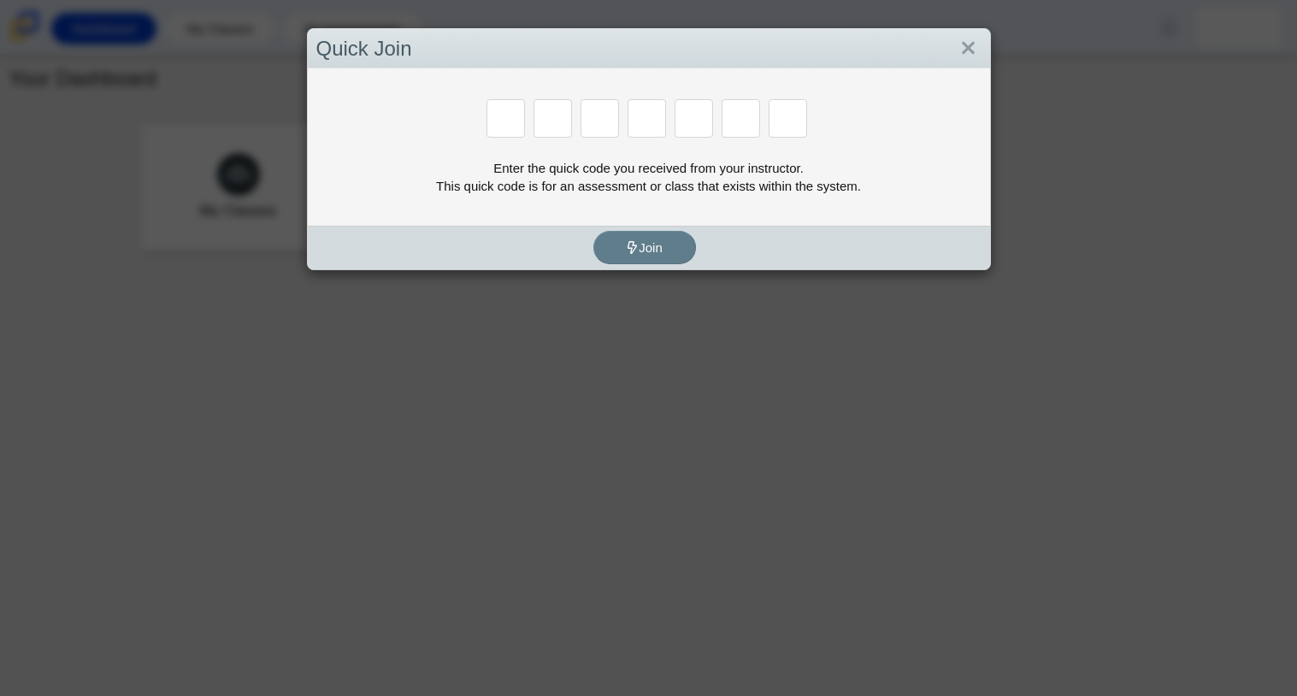
click at [266, 363] on div "Quick Join Enter the quick code you received from your instructor. This quick c…" at bounding box center [648, 348] width 1297 height 696
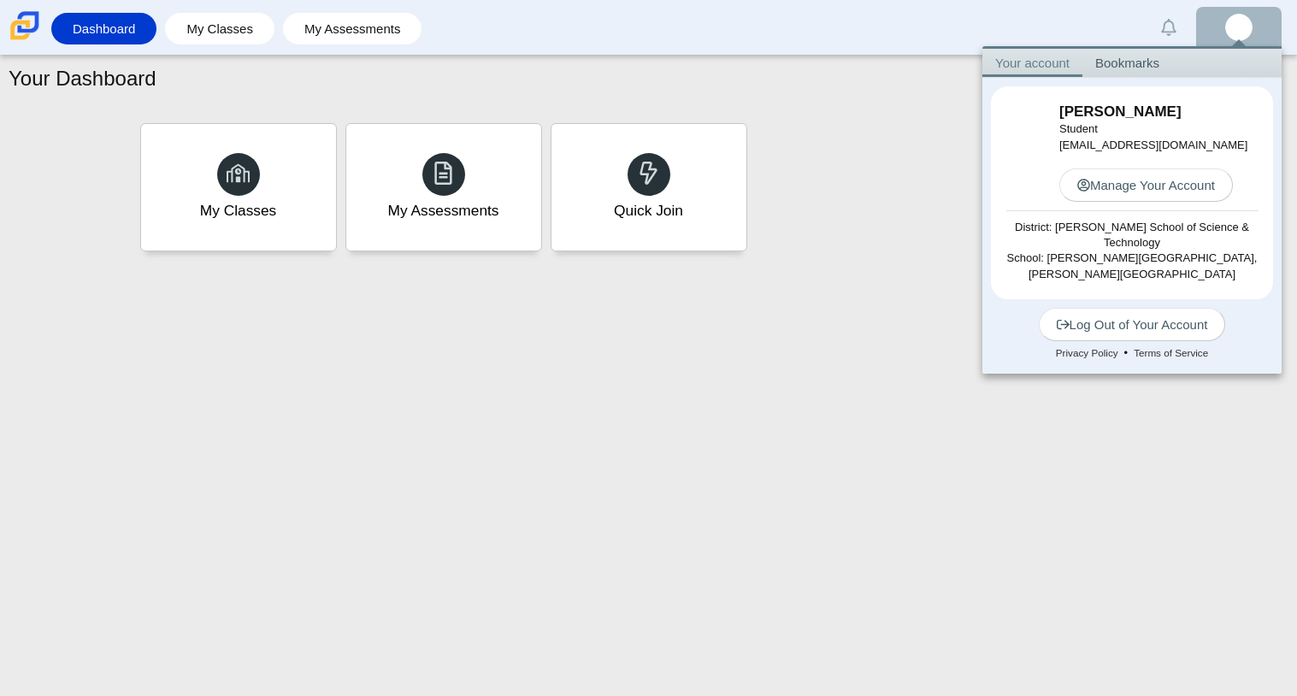
click at [682, 347] on div "Your Dashboard My Classes My Assessments Quick Join" at bounding box center [648, 376] width 1297 height 640
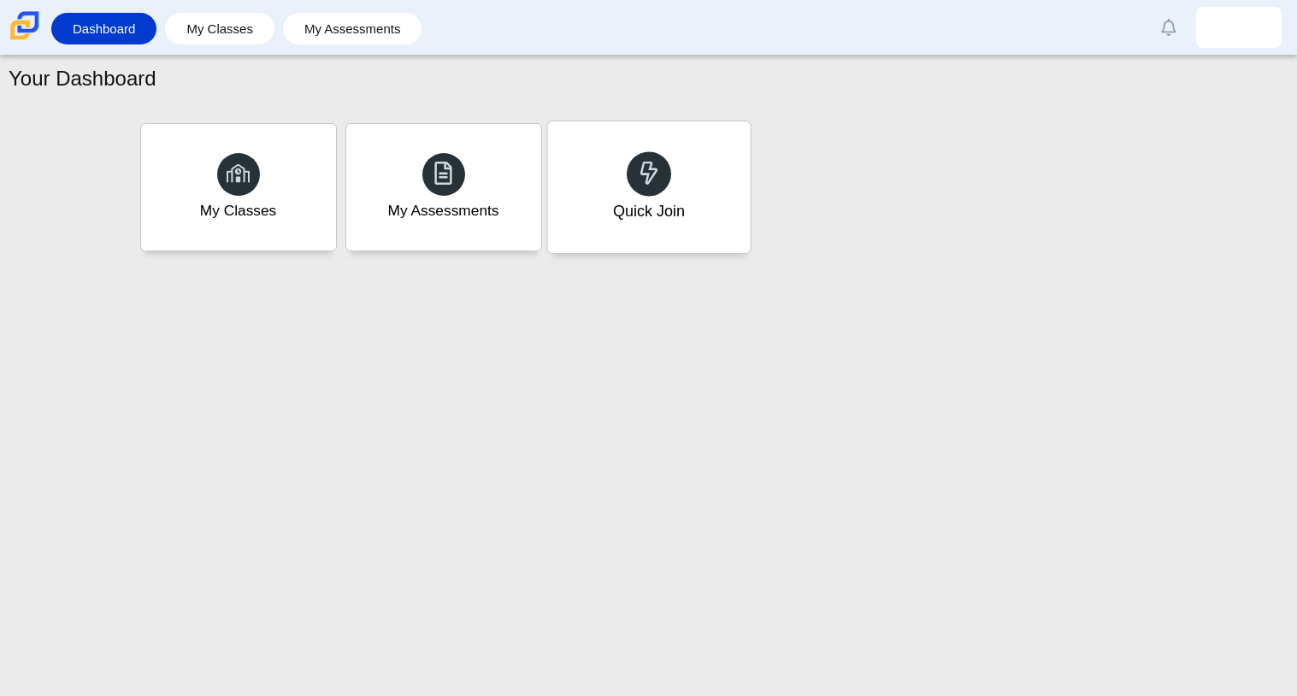
click at [681, 194] on div "Quick Join" at bounding box center [648, 187] width 203 height 132
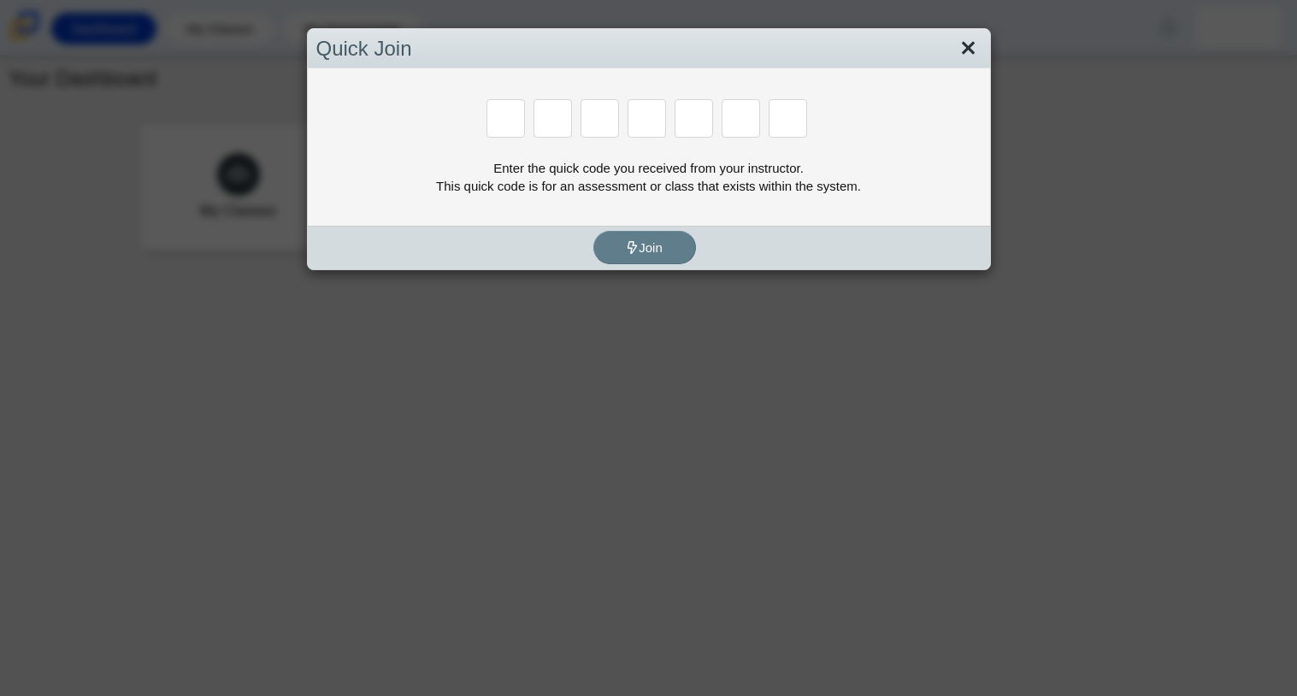
click at [980, 52] on link "Close" at bounding box center [968, 48] width 27 height 29
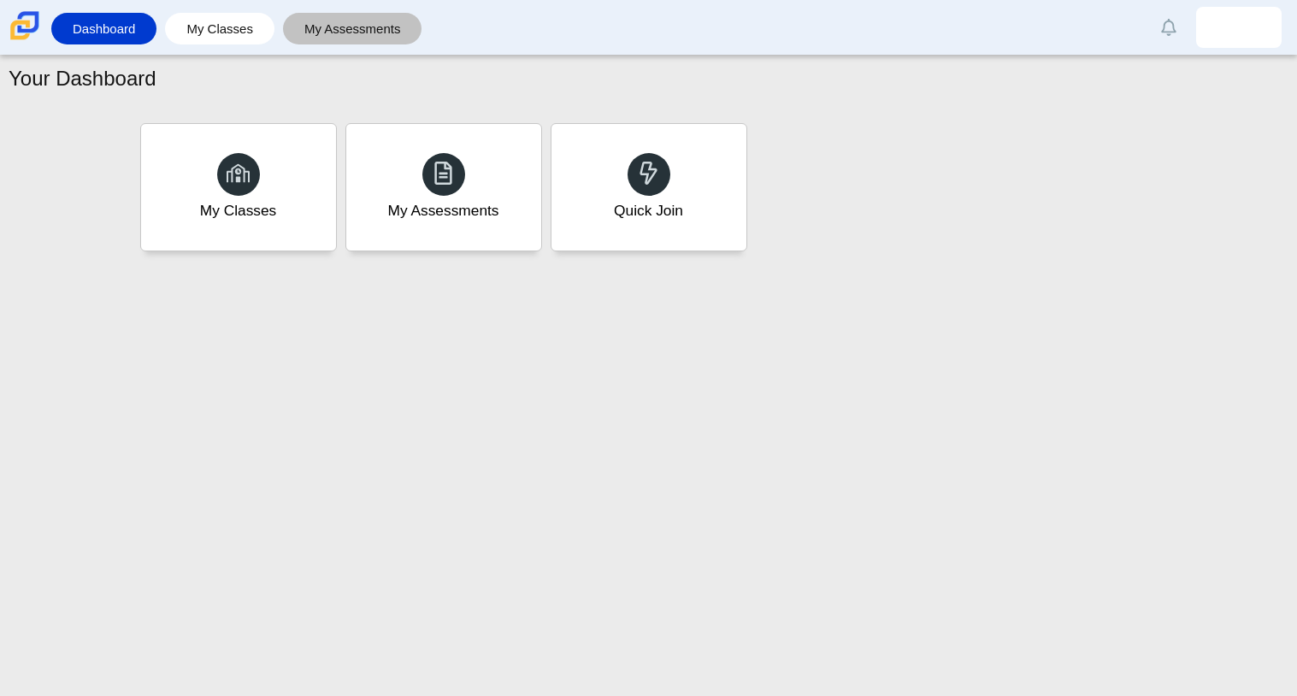
click at [318, 21] on link "My Assessments" at bounding box center [353, 29] width 122 height 32
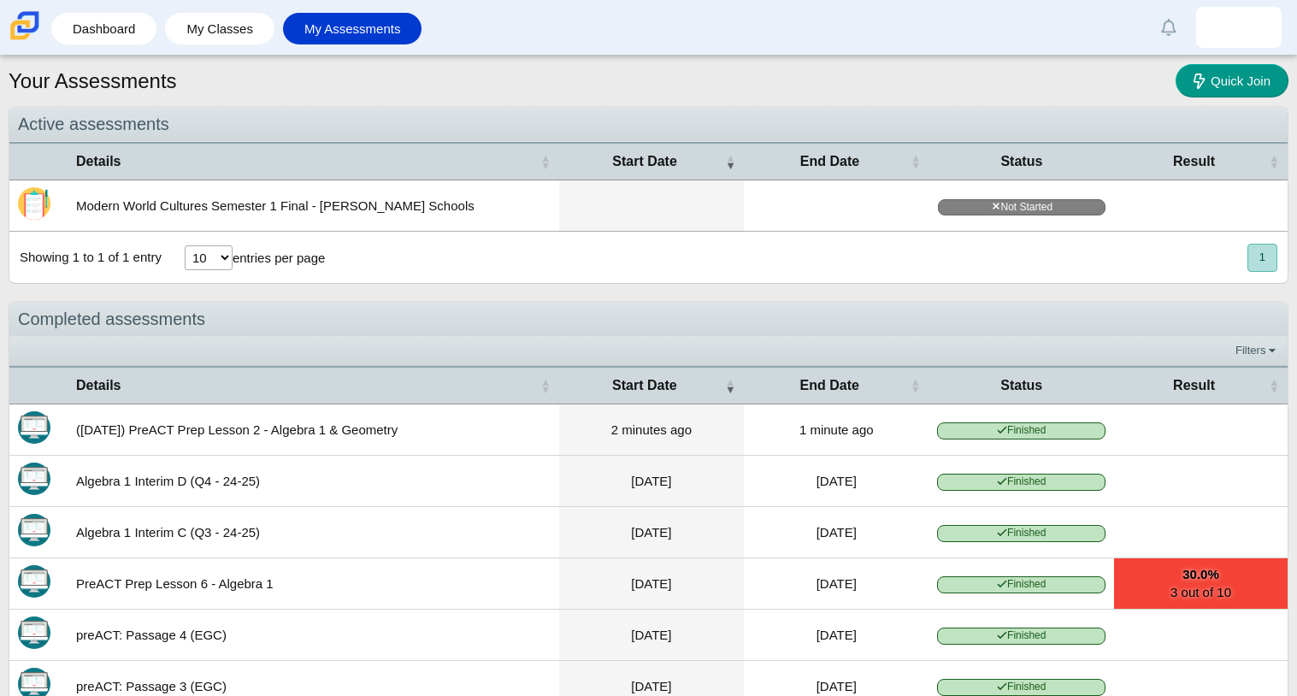
click at [959, 427] on span "Finished" at bounding box center [1021, 430] width 168 height 16
click at [350, 431] on td "([DATE]) PreACT Prep Lesson 2 - Algebra 1 & Geometry" at bounding box center [314, 429] width 492 height 51
click at [207, 257] on select "10 25 50 100" at bounding box center [209, 257] width 48 height 25
click at [185, 247] on select "10 25 50 100" at bounding box center [209, 257] width 48 height 25
click at [237, 38] on link "My Classes" at bounding box center [220, 29] width 92 height 32
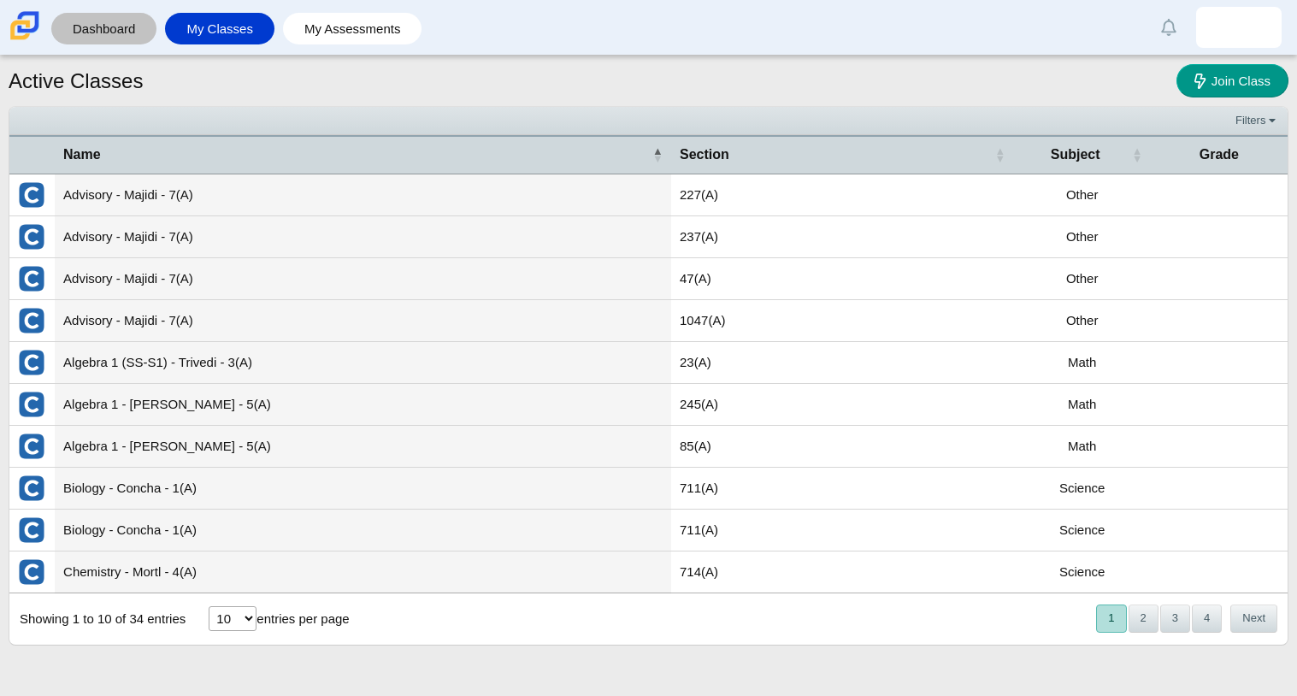
click at [140, 28] on link "Dashboard" at bounding box center [104, 29] width 88 height 32
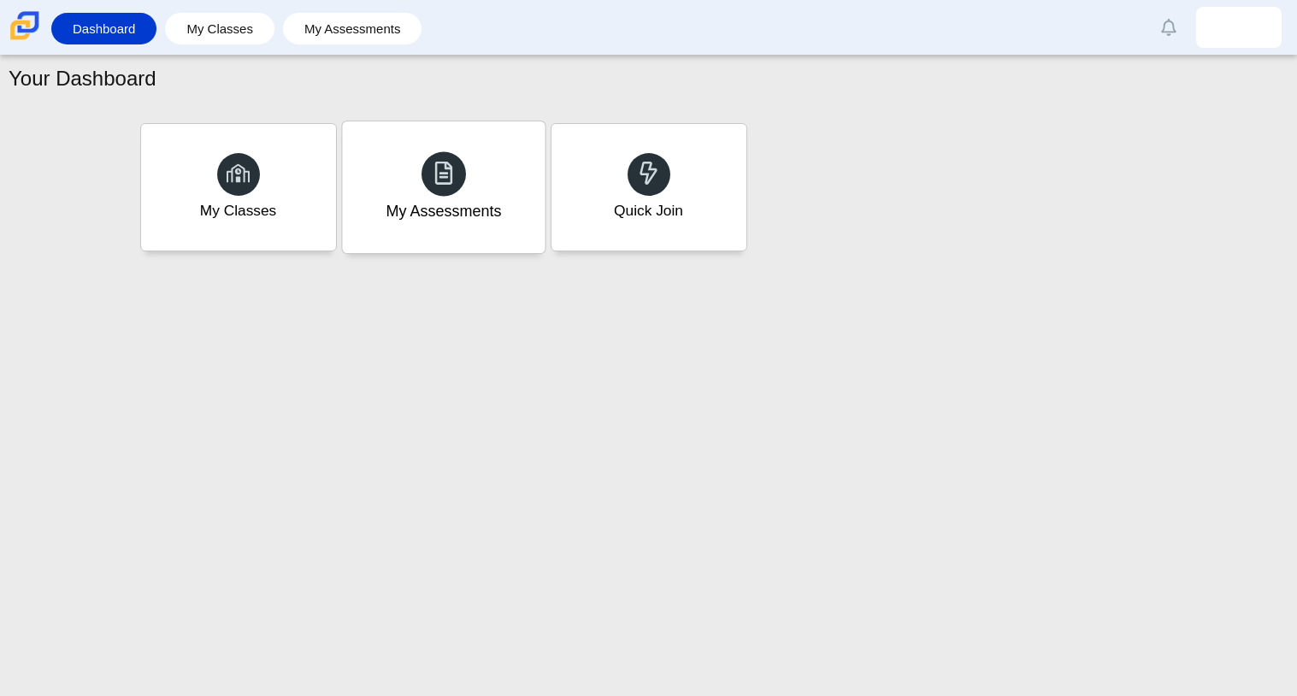
click at [452, 186] on span at bounding box center [444, 173] width 24 height 27
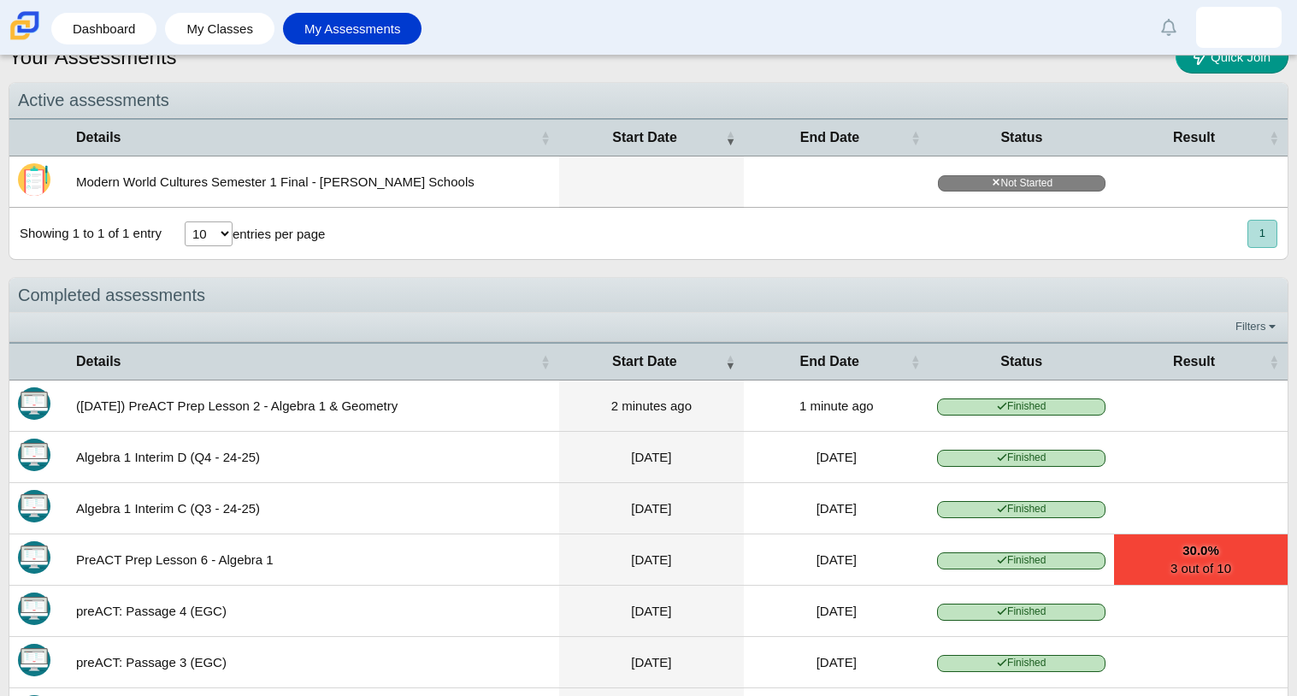
scroll to position [25, 0]
click at [754, 561] on td "Mar 10, 2025" at bounding box center [836, 559] width 185 height 51
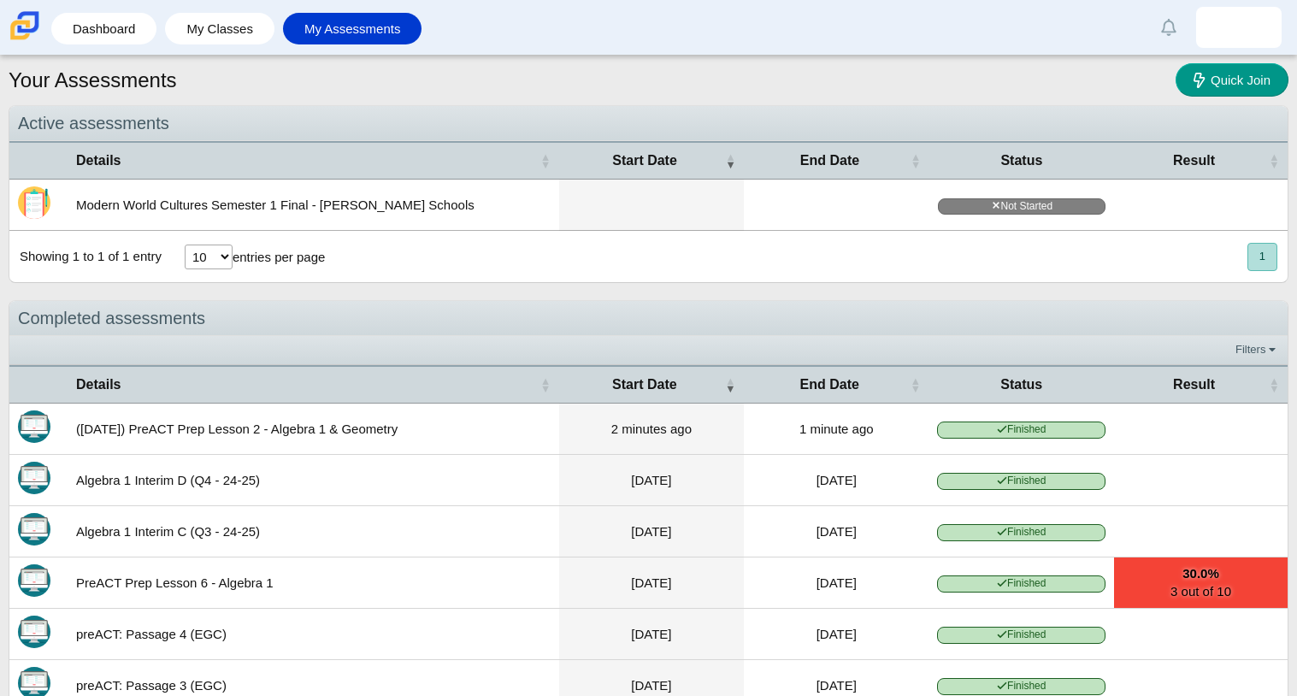
scroll to position [322, 0]
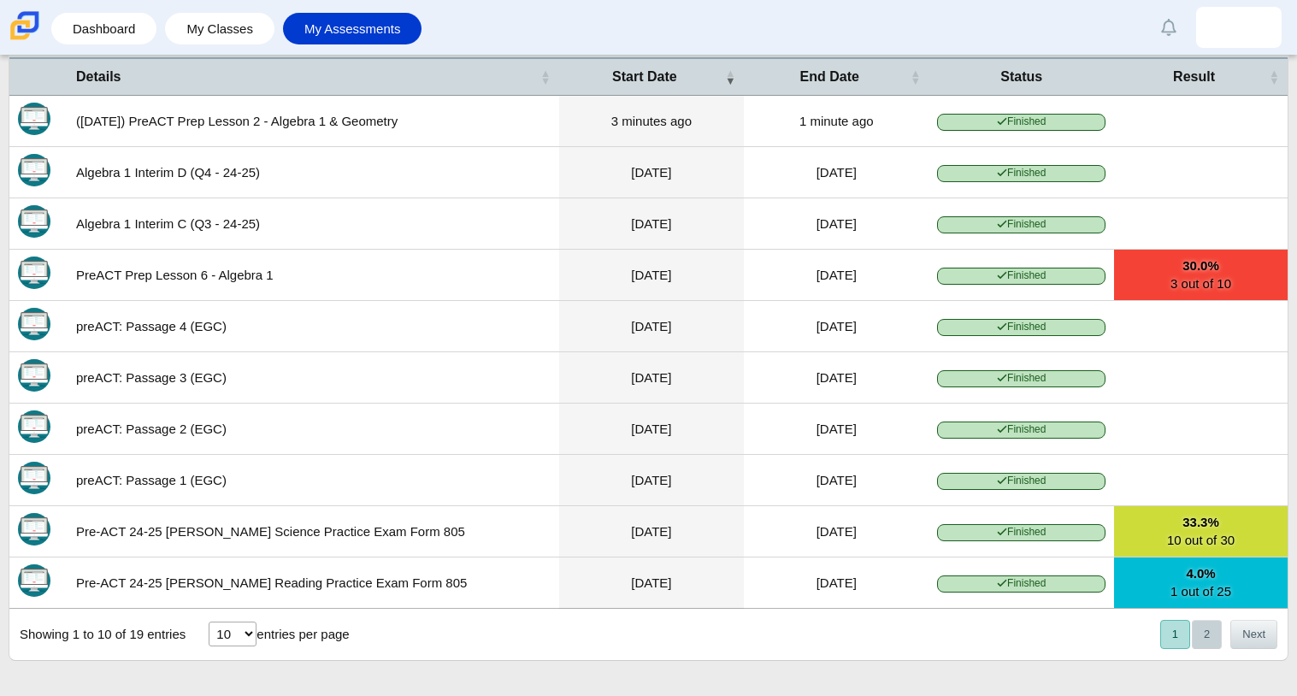
click at [1200, 641] on button "2" at bounding box center [1207, 634] width 30 height 28
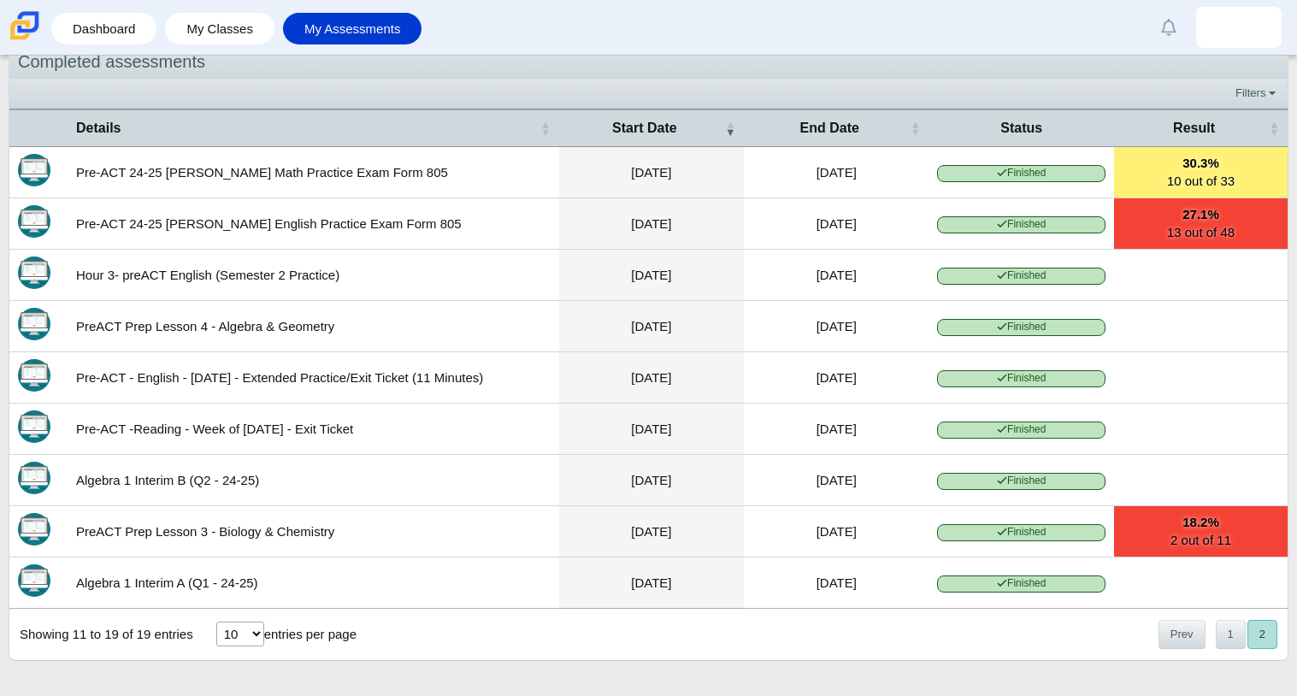
scroll to position [270, 0]
click at [1229, 626] on button "1" at bounding box center [1231, 634] width 30 height 28
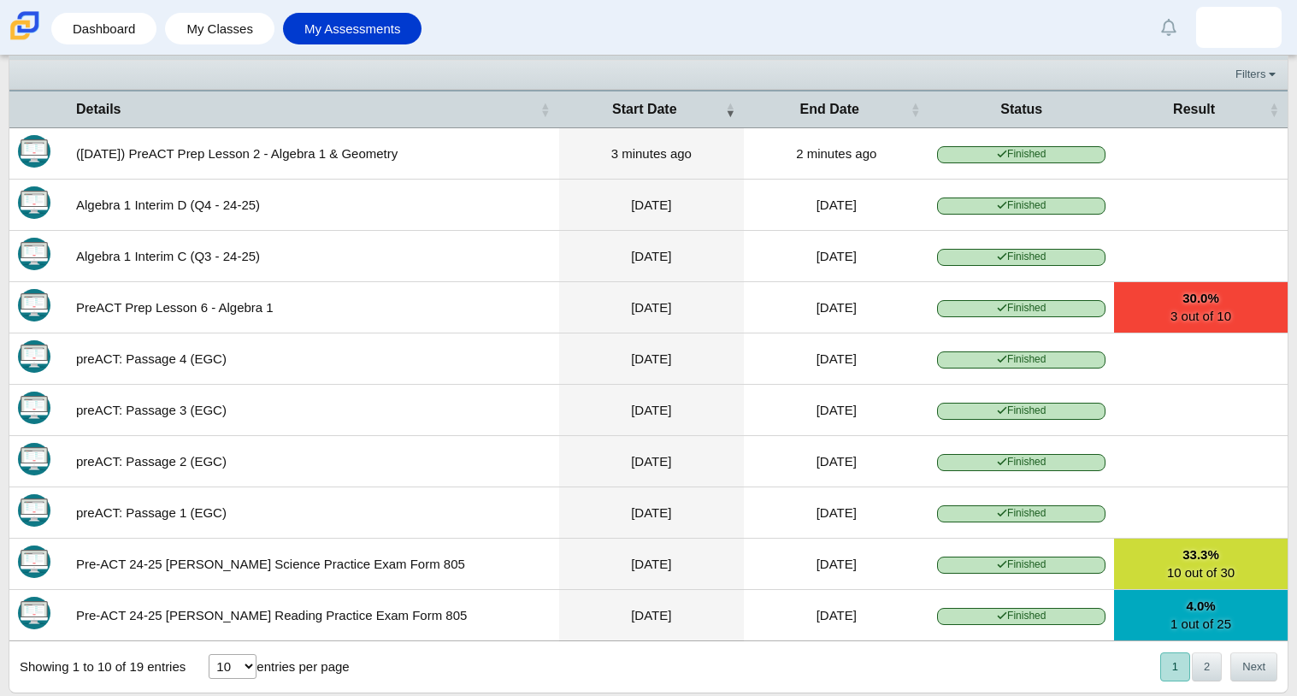
click at [1218, 631] on link "4.0% 1 out of 25" at bounding box center [1201, 615] width 174 height 50
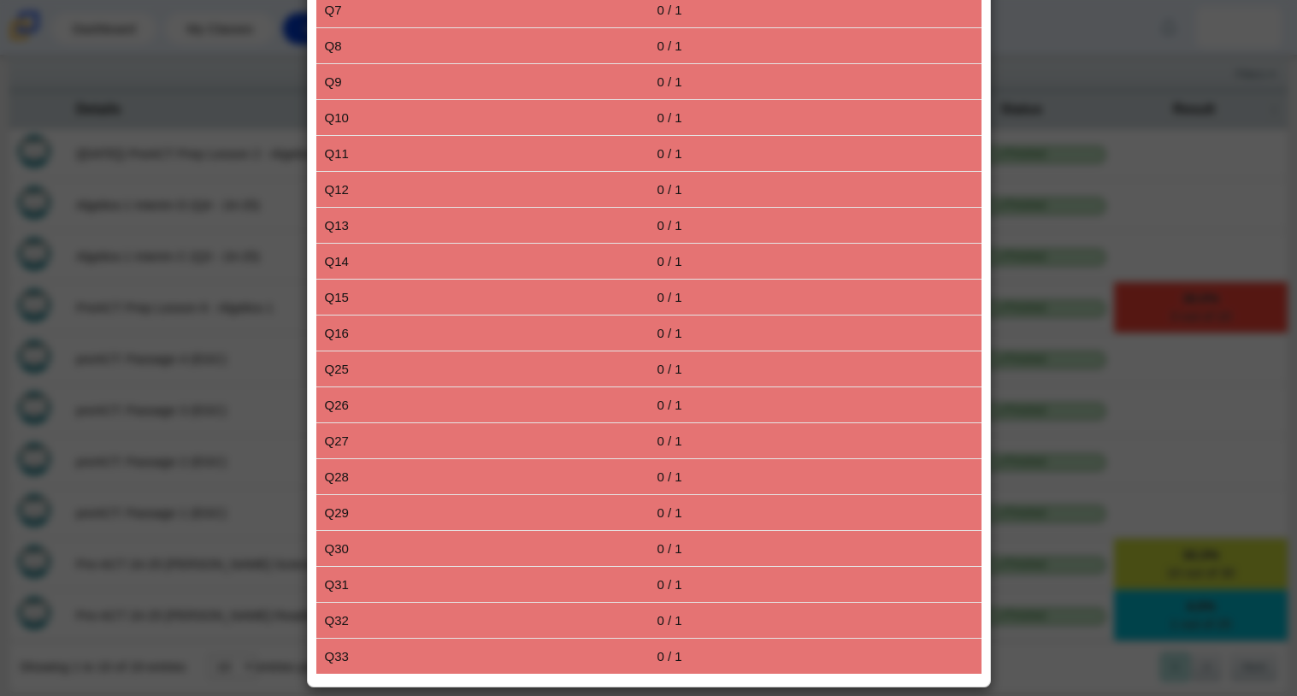
scroll to position [0, 0]
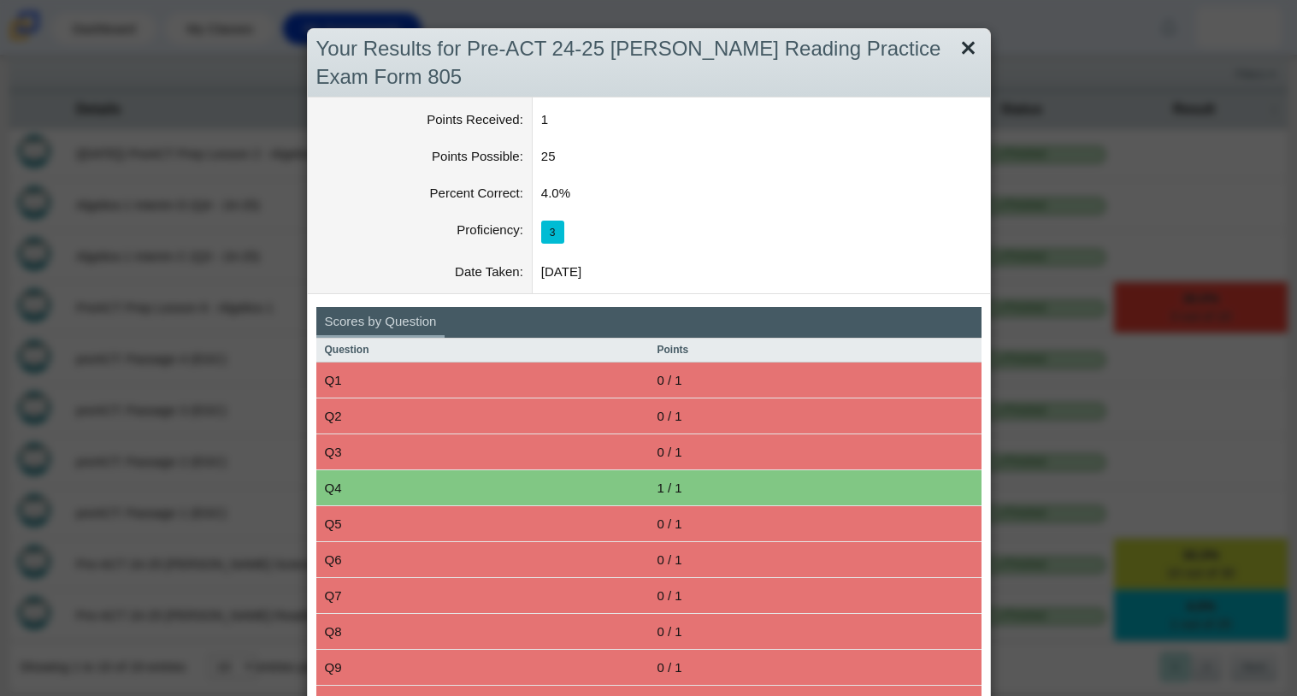
click at [967, 41] on link "Close" at bounding box center [968, 48] width 27 height 29
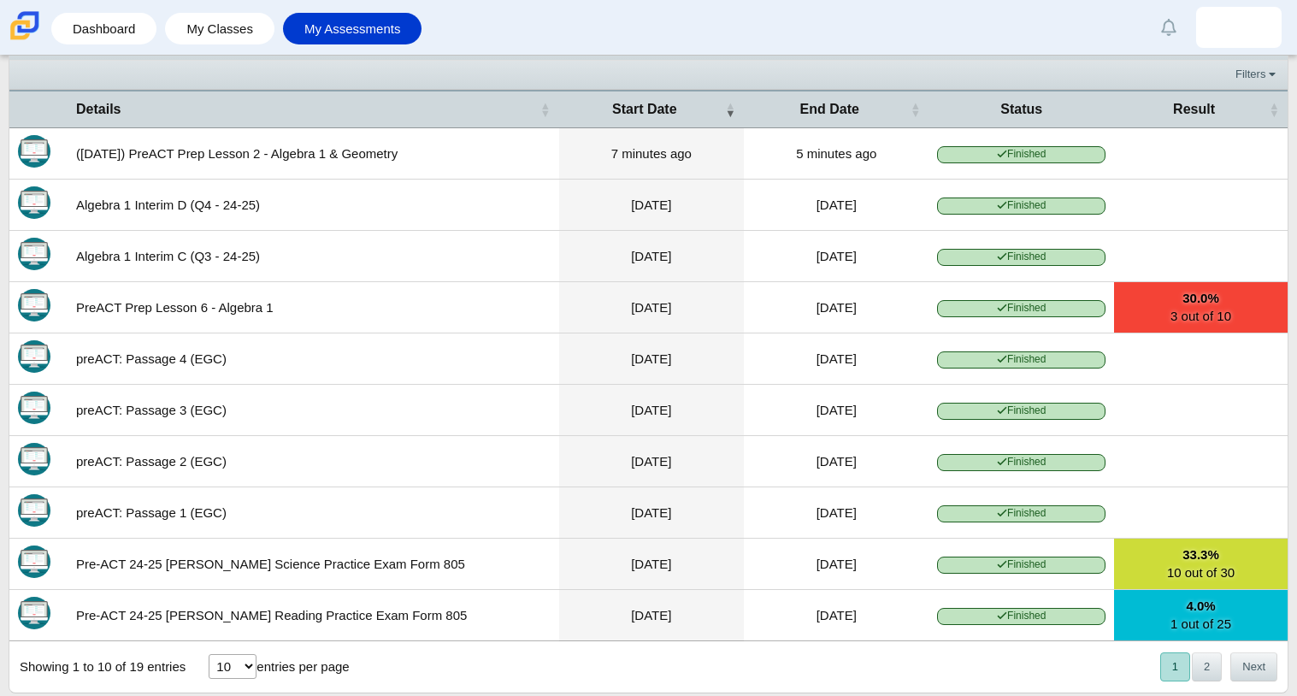
scroll to position [322, 0]
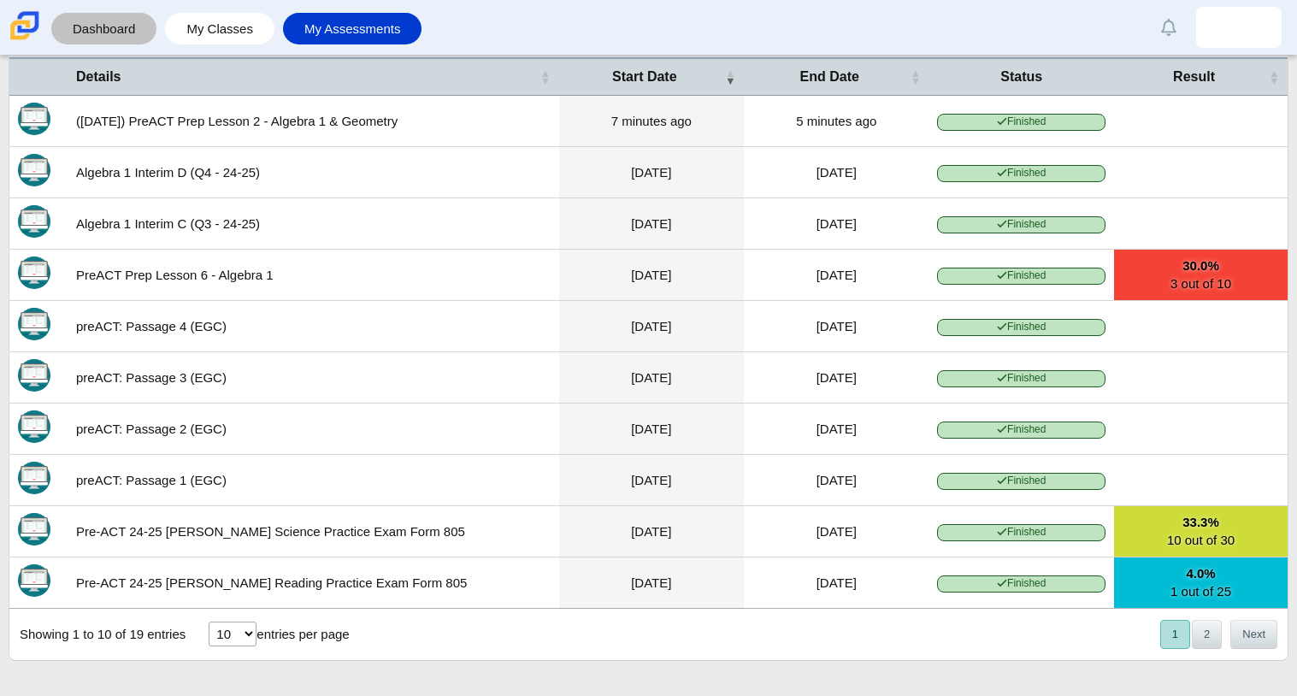
click at [149, 24] on div "Dashboard" at bounding box center [103, 29] width 105 height 32
click at [196, 41] on link "My Classes" at bounding box center [220, 29] width 92 height 32
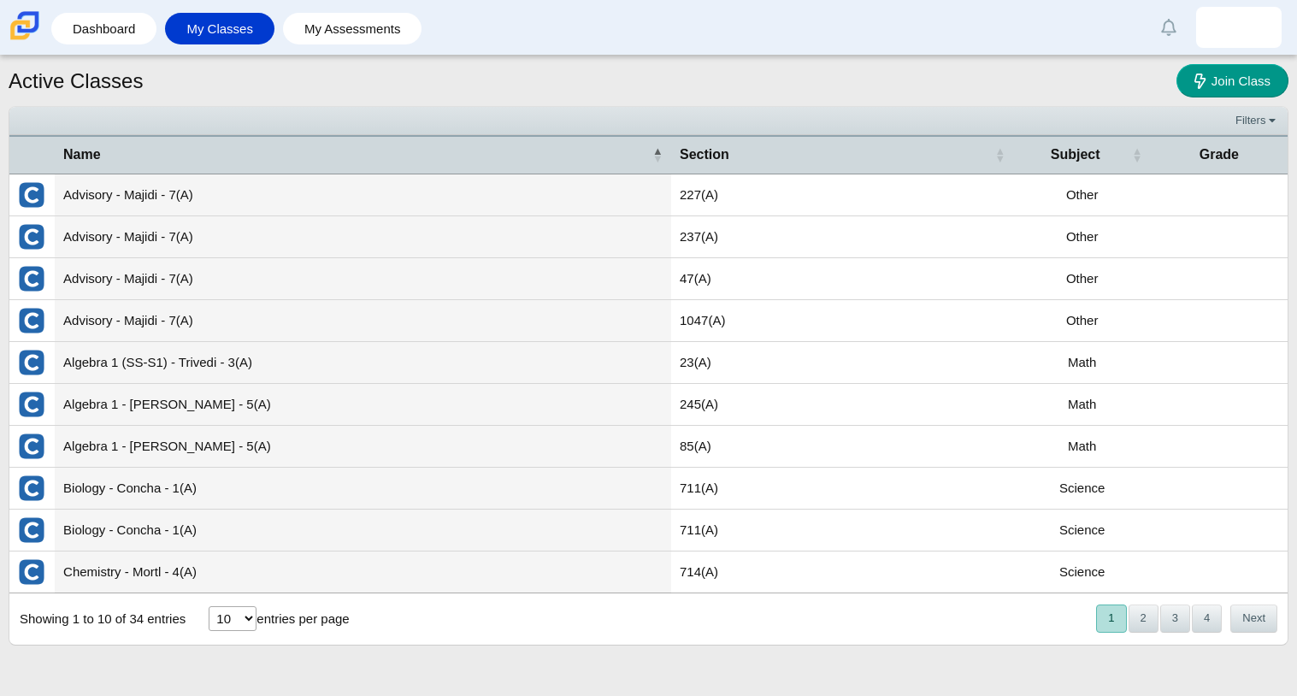
click at [0, 150] on div "Active Classes Join Class Filters Show only: Loading… Name Section Subject Grad…" at bounding box center [648, 376] width 1297 height 640
